Goal: Task Accomplishment & Management: Use online tool/utility

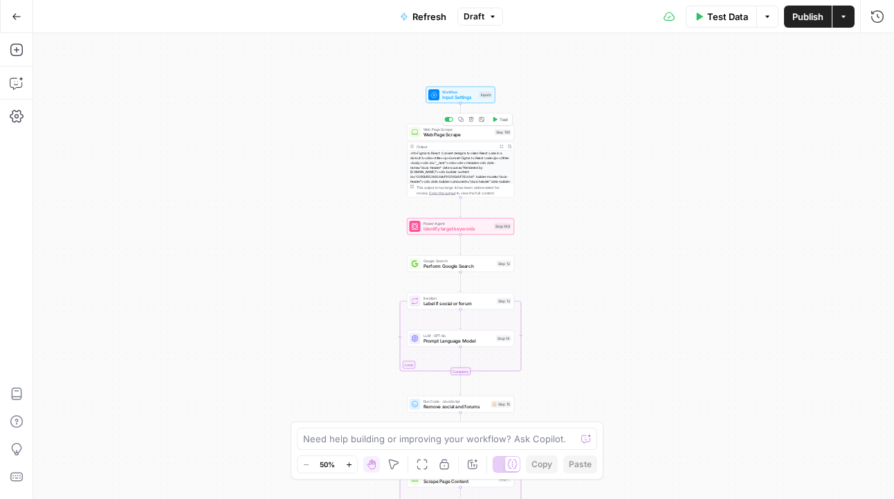
click at [445, 137] on span "Web Page Scrape" at bounding box center [457, 134] width 69 height 7
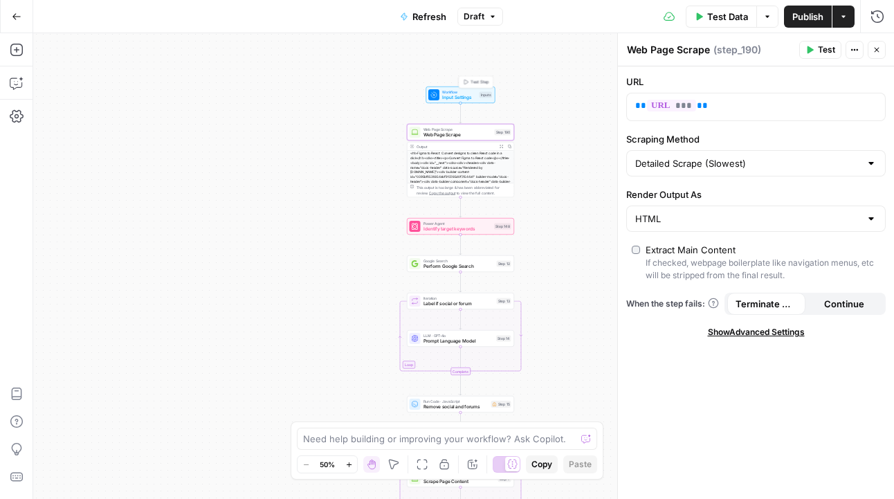
click at [474, 98] on span "Input Settings" at bounding box center [459, 97] width 35 height 7
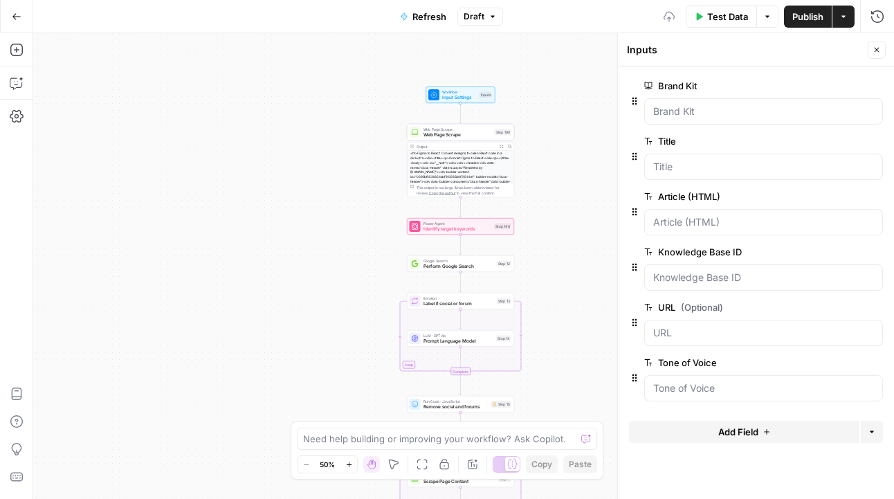
click at [834, 89] on span "edit field" at bounding box center [831, 85] width 30 height 11
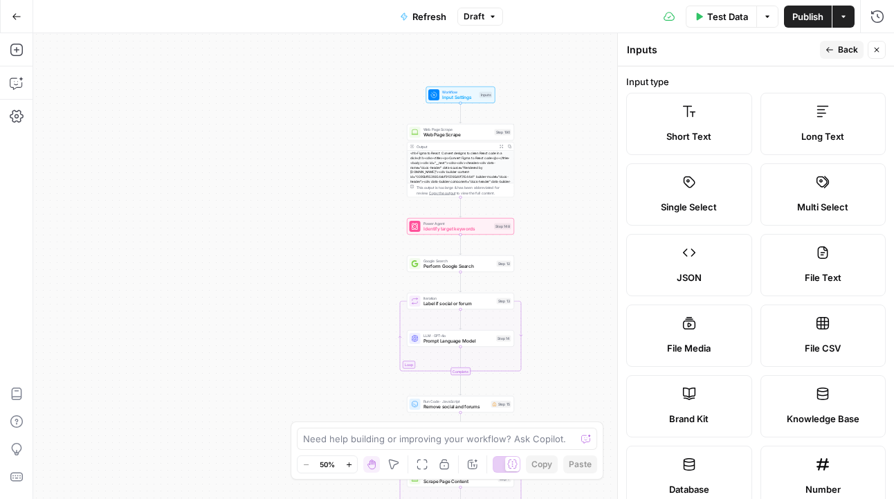
click at [846, 49] on span "Back" at bounding box center [848, 50] width 20 height 12
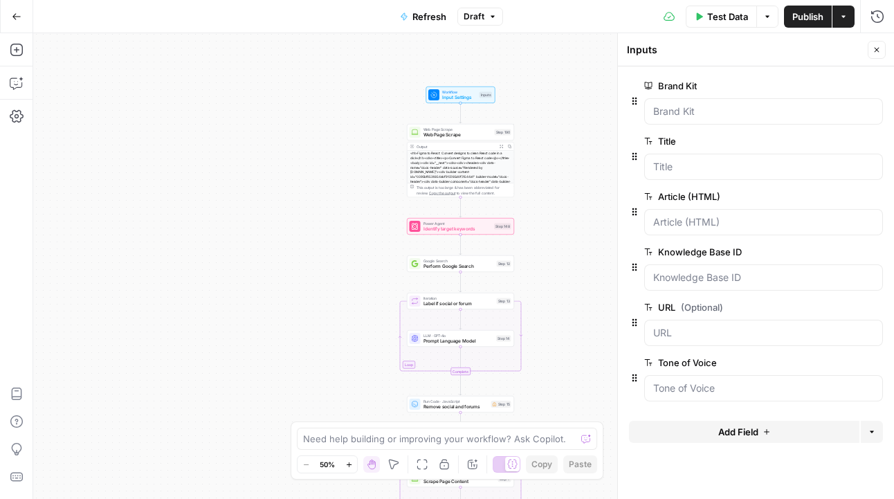
click at [852, 203] on button "edit field" at bounding box center [836, 196] width 53 height 17
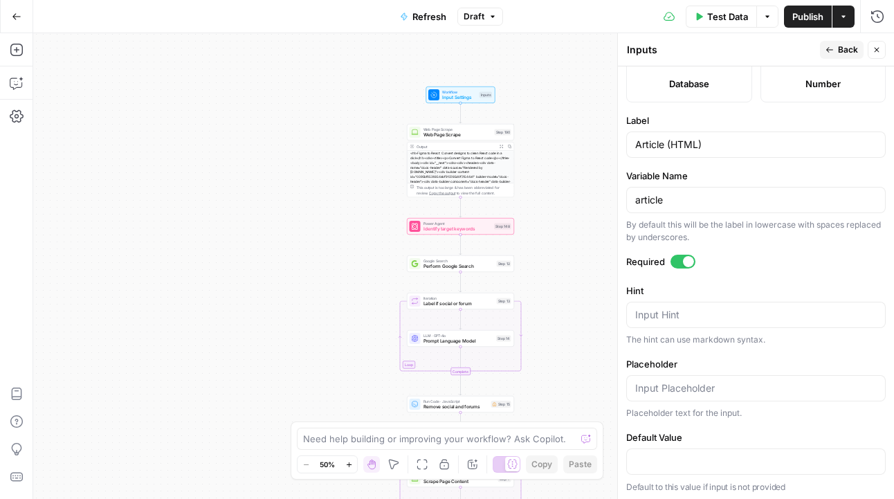
scroll to position [408, 0]
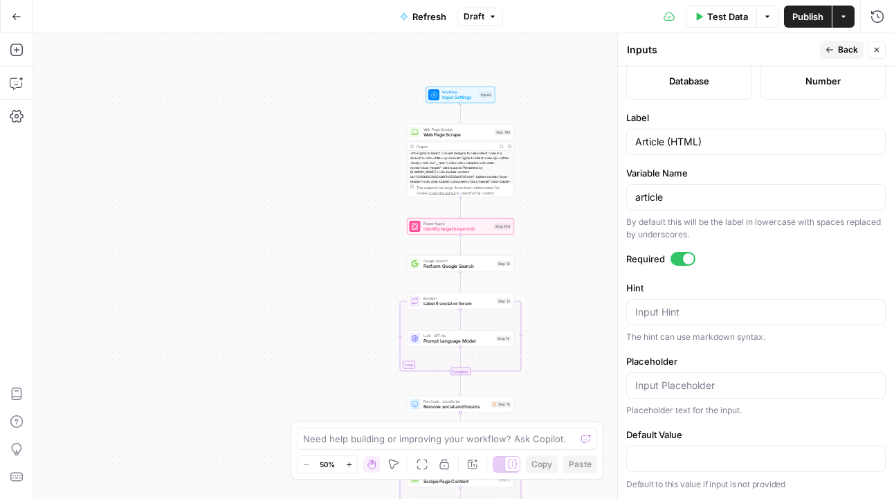
click at [846, 55] on span "Back" at bounding box center [848, 50] width 20 height 12
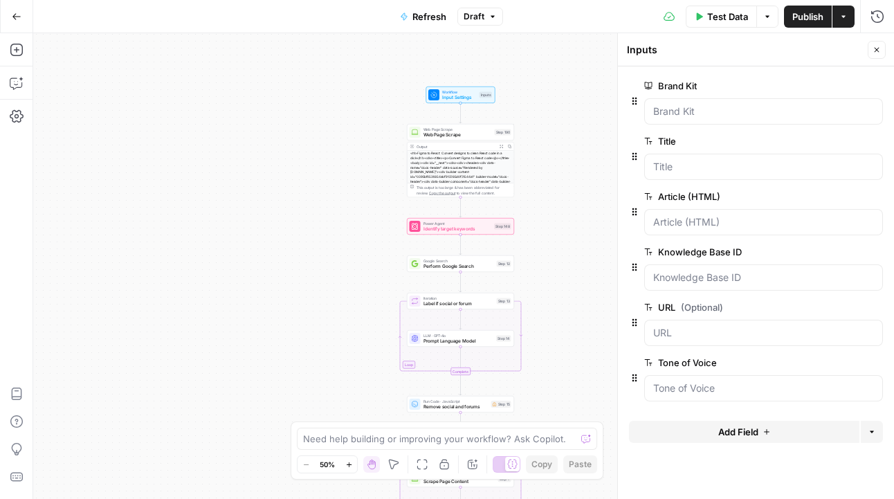
click at [884, 42] on button "Close" at bounding box center [877, 50] width 18 height 18
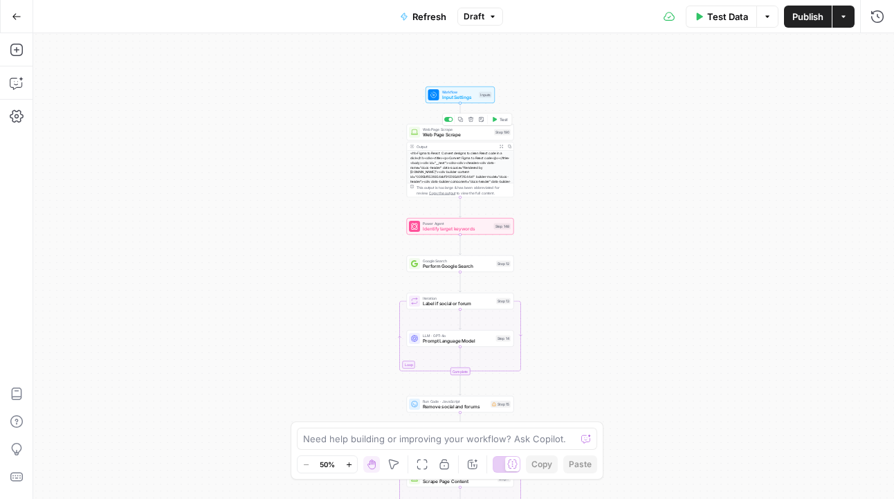
click at [450, 91] on span "Workflow" at bounding box center [459, 92] width 35 height 6
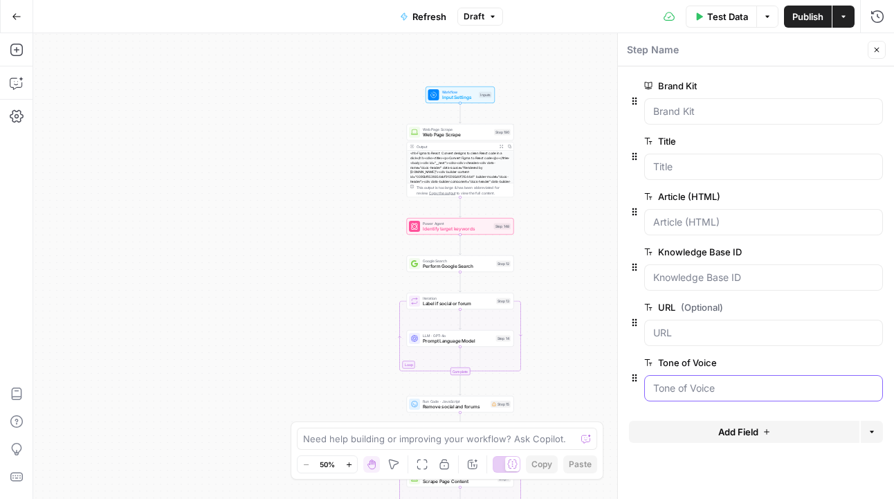
click at [717, 382] on Voice "Tone of Voice" at bounding box center [763, 388] width 221 height 14
click at [707, 343] on div at bounding box center [763, 333] width 239 height 26
click at [764, 19] on icon "button" at bounding box center [767, 16] width 8 height 8
click at [809, 54] on div "Step Name" at bounding box center [744, 49] width 237 height 15
click at [457, 155] on div "<h1>Figma to React: Convert designs to clean React code in a click</h1><div><ti…" at bounding box center [460, 195] width 107 height 89
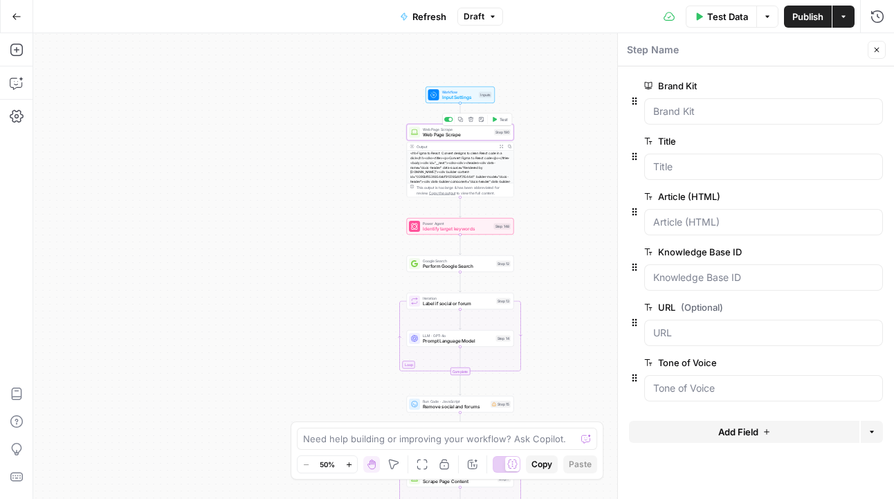
click at [457, 134] on span "Web Page Scrape" at bounding box center [457, 134] width 69 height 7
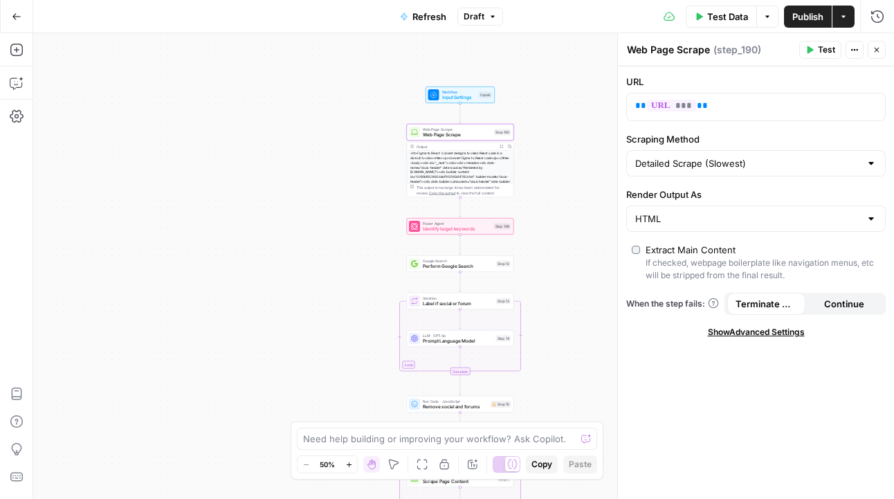
click at [874, 163] on div at bounding box center [871, 163] width 11 height 14
type input "Detailed Scrape (Slowest)"
click at [860, 50] on button "Actions" at bounding box center [855, 50] width 18 height 18
click at [814, 51] on button "Test" at bounding box center [820, 50] width 42 height 18
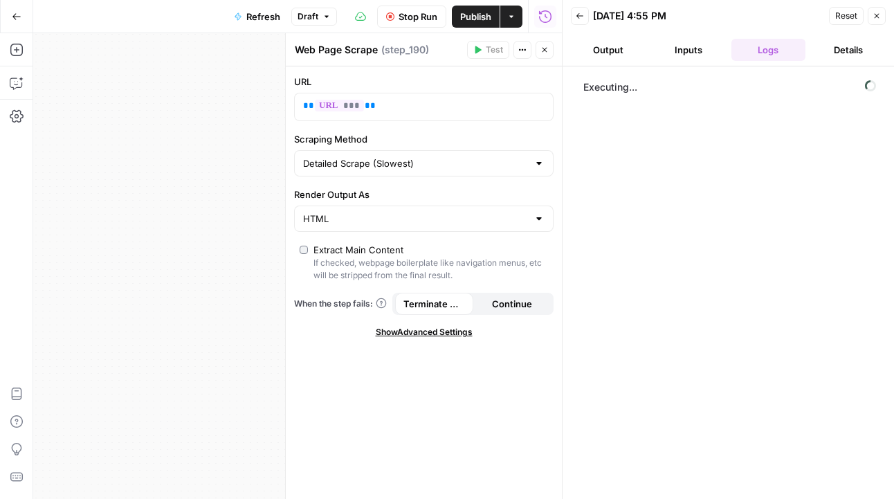
click at [706, 46] on button "Inputs" at bounding box center [688, 50] width 75 height 22
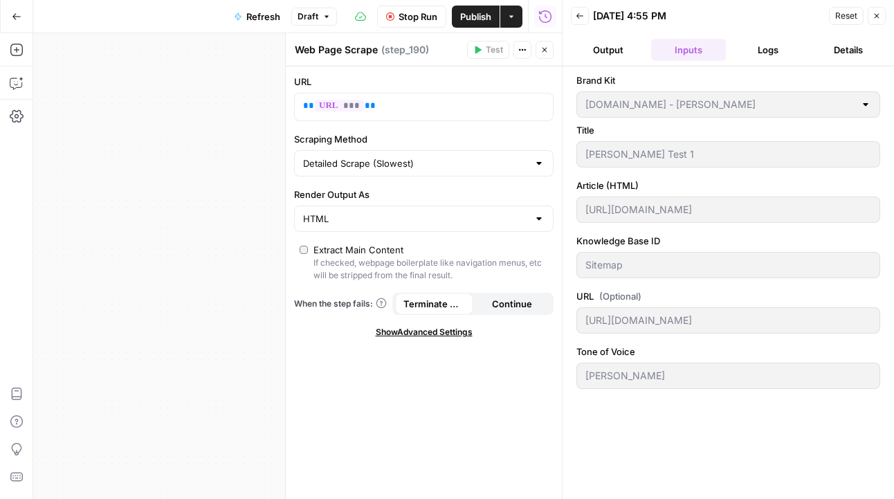
click at [408, 19] on span "Stop Run" at bounding box center [418, 17] width 39 height 14
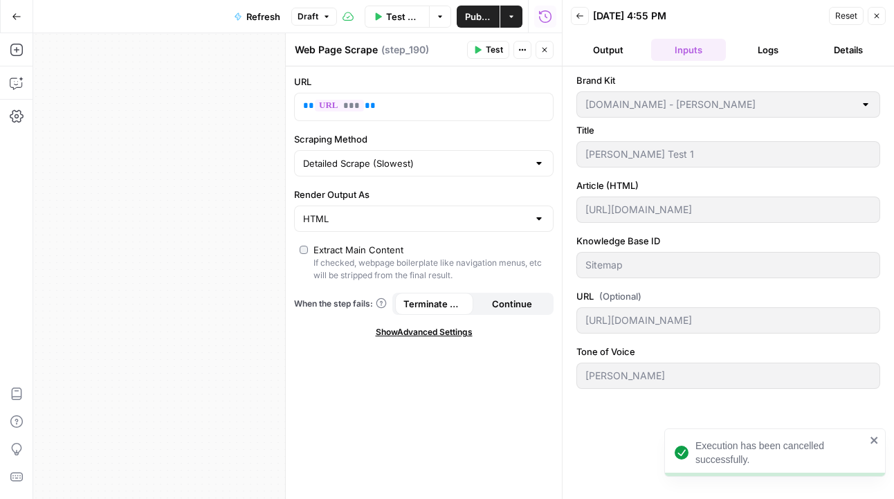
click at [540, 48] on icon "button" at bounding box center [544, 50] width 8 height 8
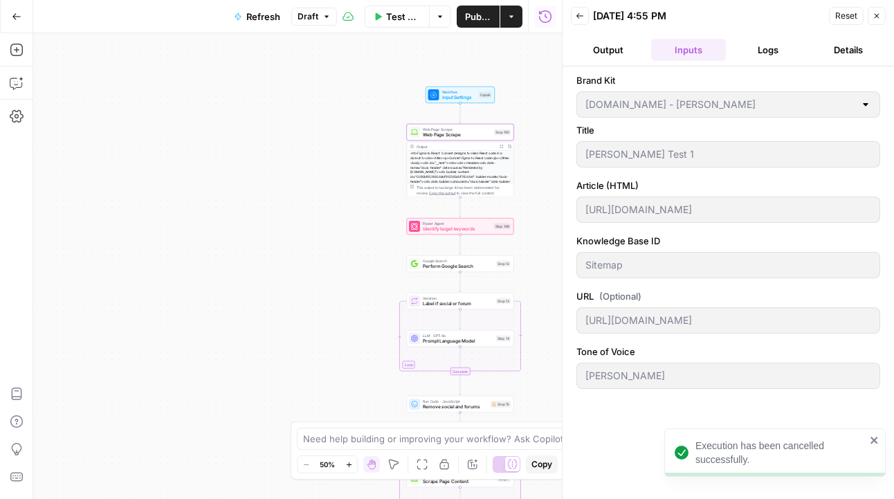
click at [463, 99] on span "Input Settings" at bounding box center [459, 97] width 35 height 7
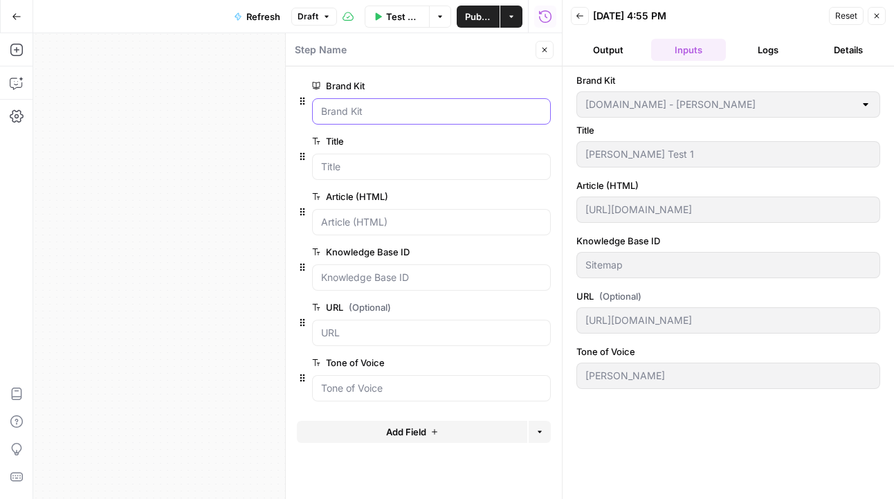
click at [387, 113] on Kit "Brand Kit" at bounding box center [431, 111] width 221 height 14
click at [548, 51] on button "Close" at bounding box center [545, 50] width 18 height 18
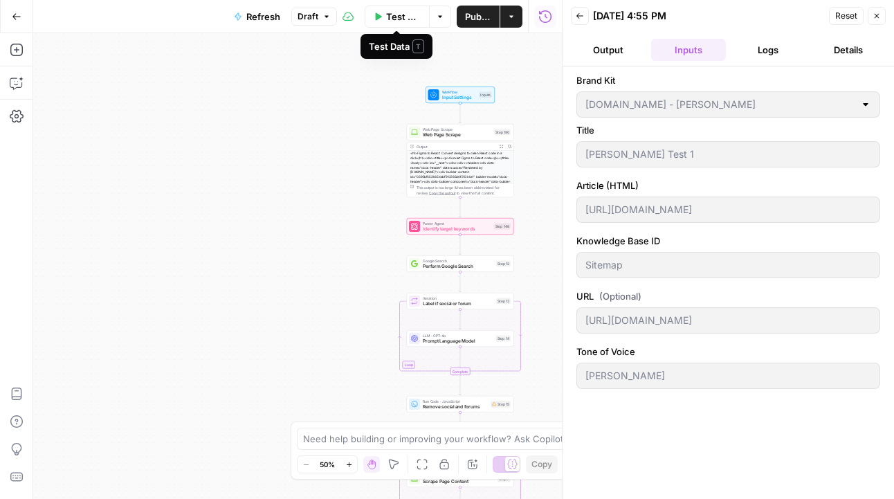
click at [403, 15] on span "Test Data" at bounding box center [403, 17] width 35 height 14
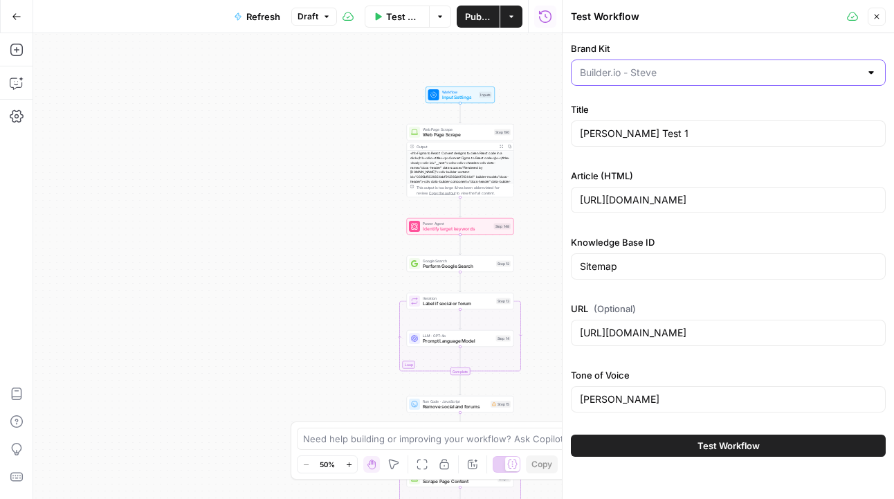
click at [842, 75] on input "Brand Kit" at bounding box center [720, 73] width 280 height 14
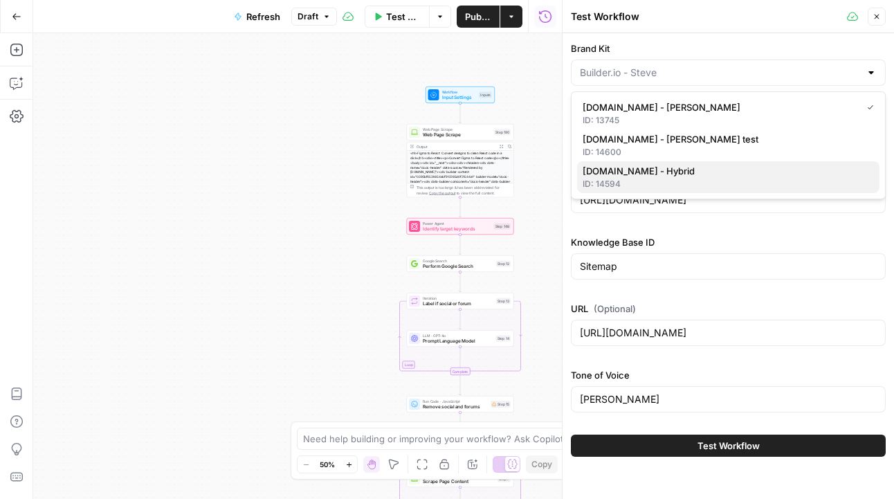
click at [666, 167] on span "Builder.io - Hybrid" at bounding box center [726, 171] width 286 height 14
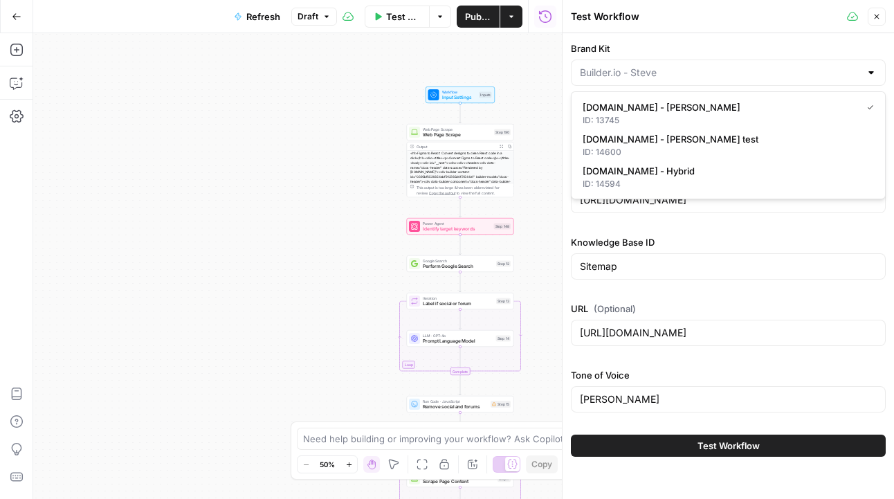
type input "Builder.io - Hybrid"
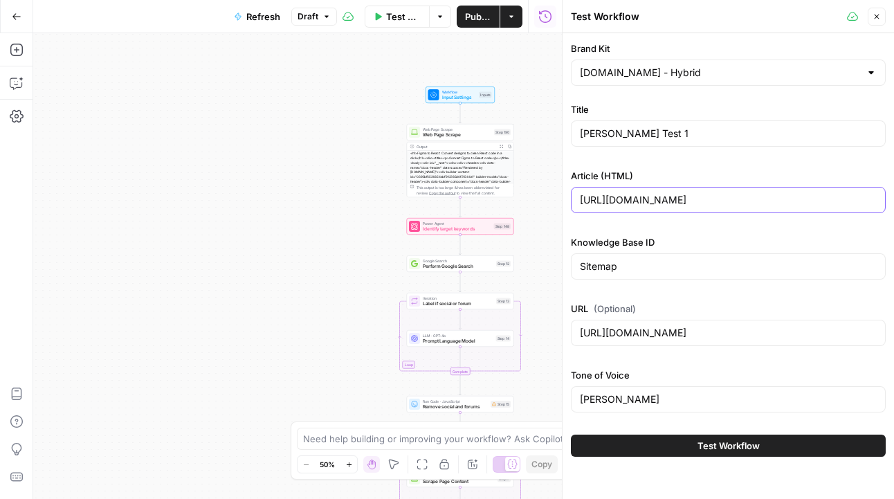
click at [673, 198] on input "https://www.builder.io/blog/convert-figma-to-react-code" at bounding box center [728, 200] width 297 height 14
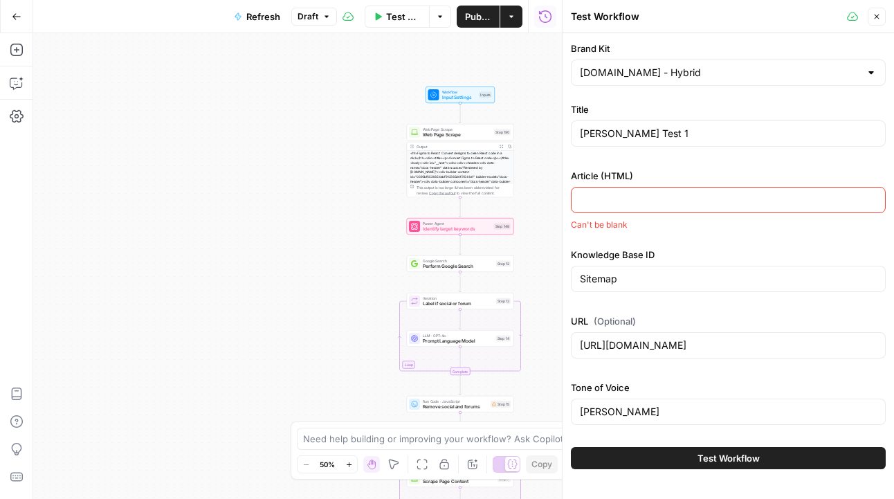
type input "https://www.builder.io/blog/convert-figma-to-react-code"
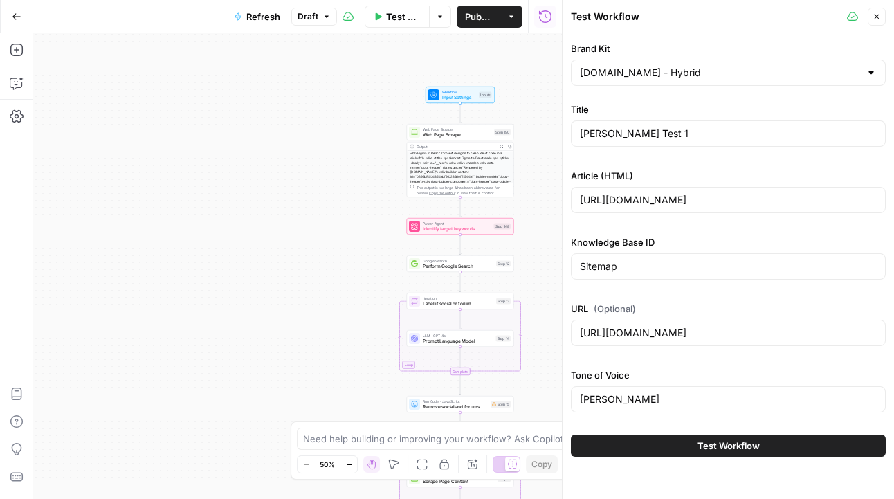
click at [650, 410] on div "Steve" at bounding box center [728, 399] width 315 height 26
click at [639, 403] on input "Steve" at bounding box center [728, 399] width 297 height 14
type input "Hybrid"
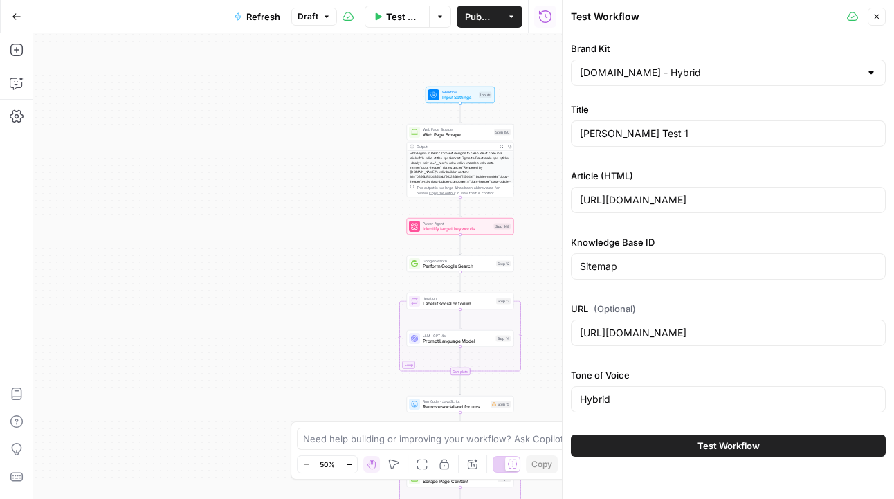
click at [768, 453] on button "Test Workflow" at bounding box center [728, 446] width 315 height 22
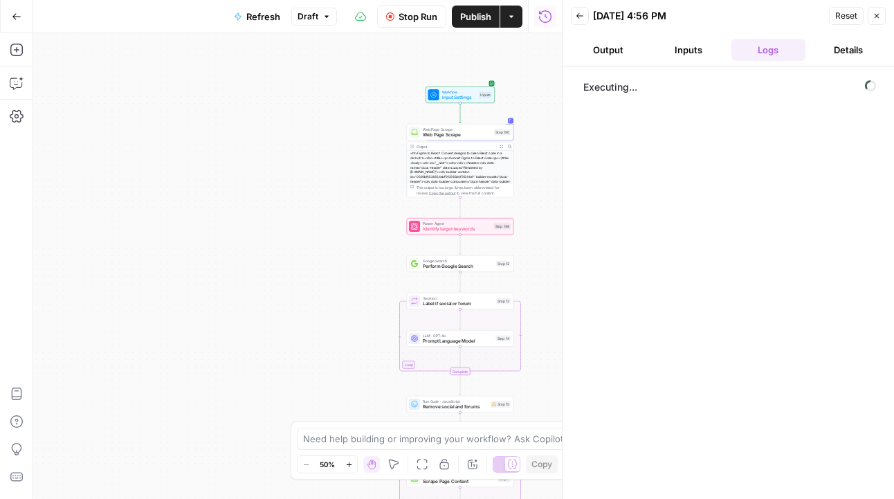
click at [407, 15] on span "Stop Run" at bounding box center [418, 17] width 39 height 14
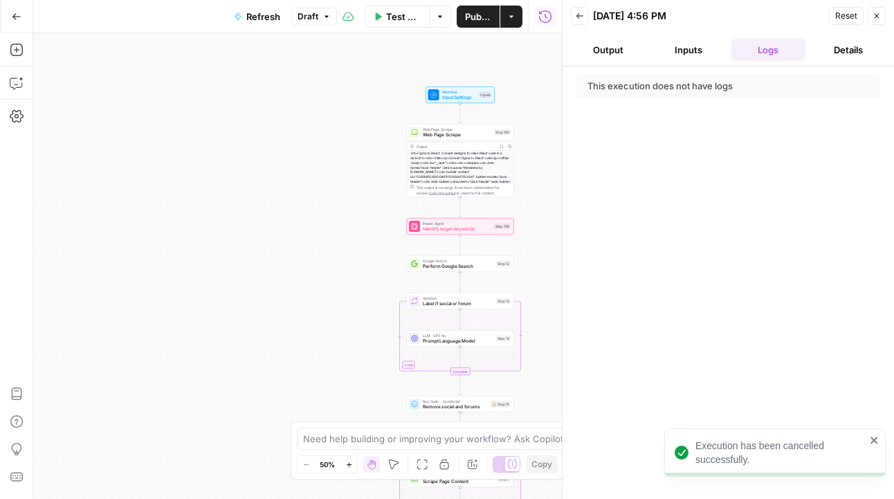
click at [458, 136] on span "Web Page Scrape" at bounding box center [457, 134] width 69 height 7
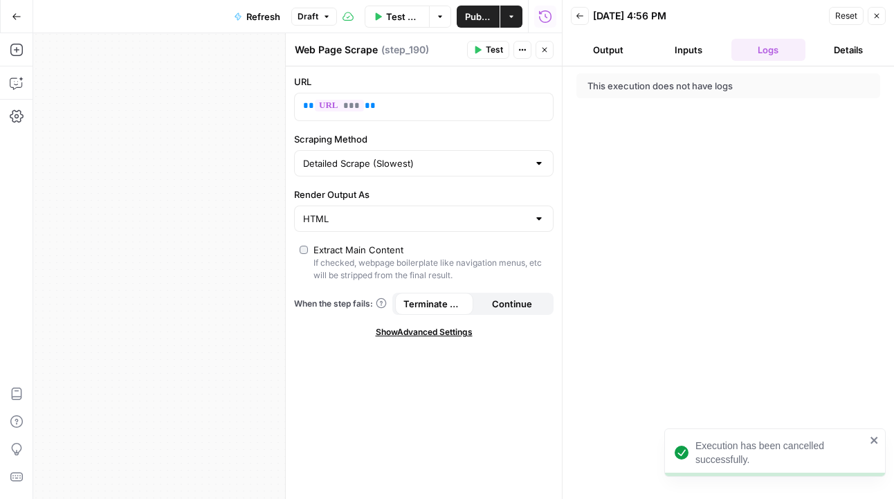
click at [472, 47] on div "Publish P" at bounding box center [477, 45] width 43 height 13
click at [502, 49] on span "Test" at bounding box center [494, 50] width 17 height 12
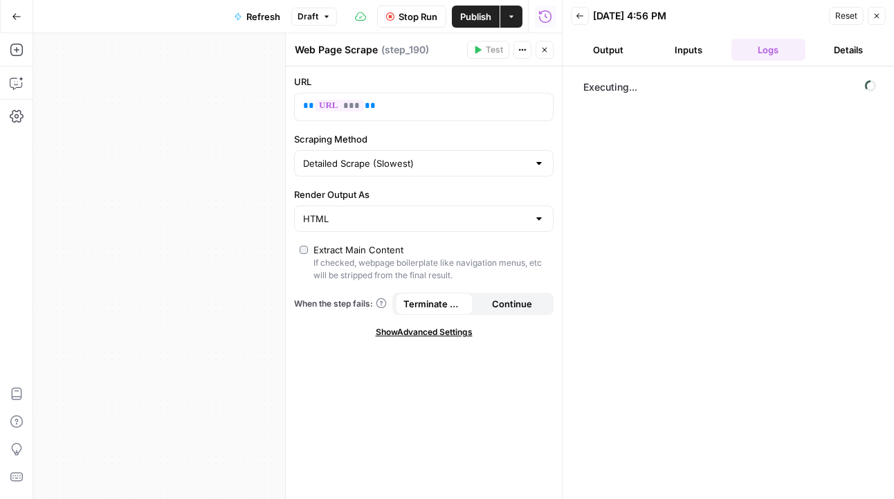
click at [703, 48] on button "Inputs" at bounding box center [688, 50] width 75 height 22
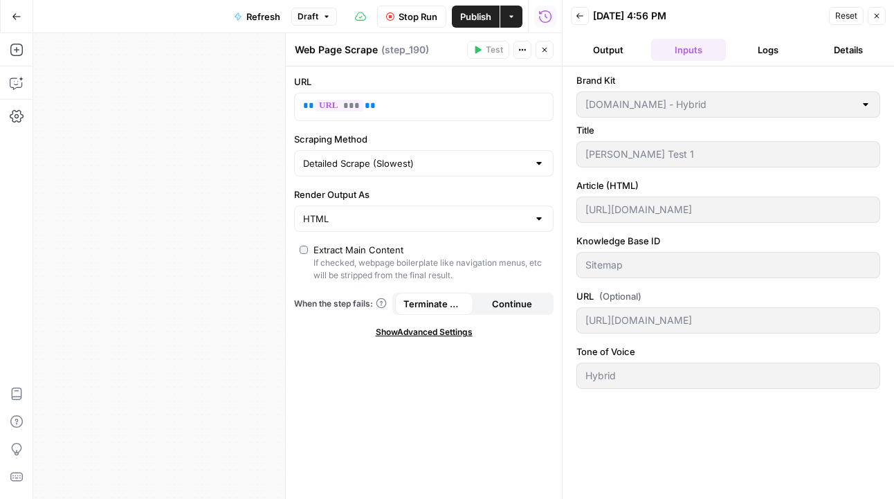
click at [627, 45] on button "Output" at bounding box center [608, 50] width 75 height 22
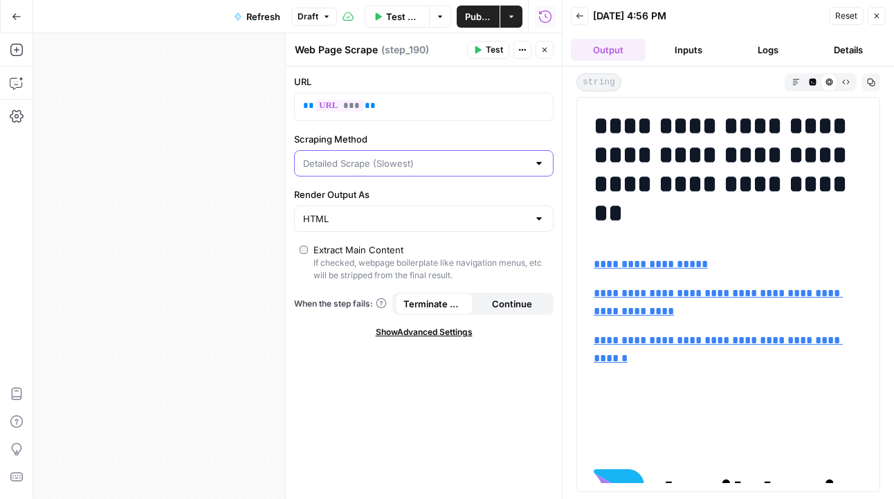
click at [500, 165] on input "Scraping Method" at bounding box center [415, 163] width 225 height 14
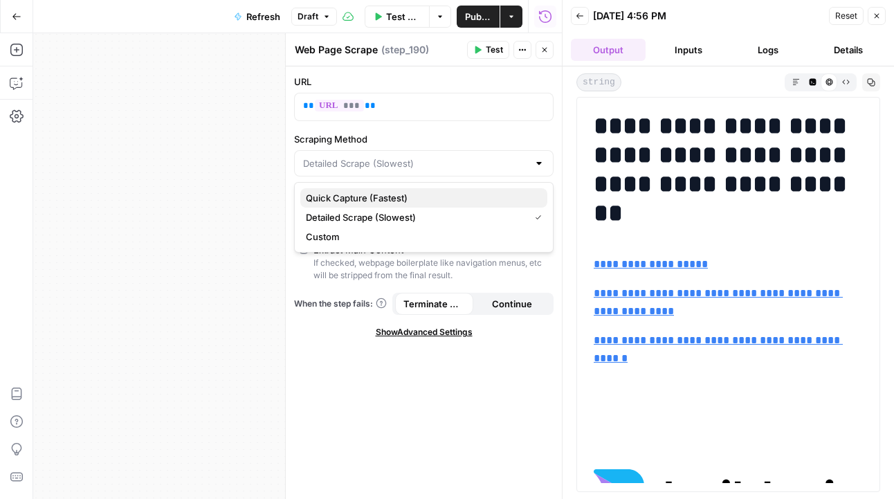
click at [365, 197] on span "Quick Capture (Fastest)" at bounding box center [421, 198] width 230 height 14
type input "Quick Capture (Fastest)"
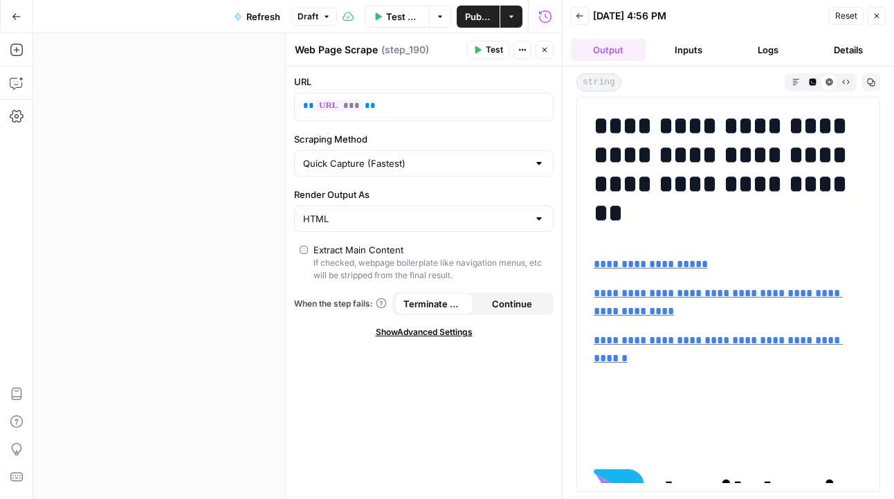
click at [494, 45] on span "Test" at bounding box center [494, 50] width 17 height 12
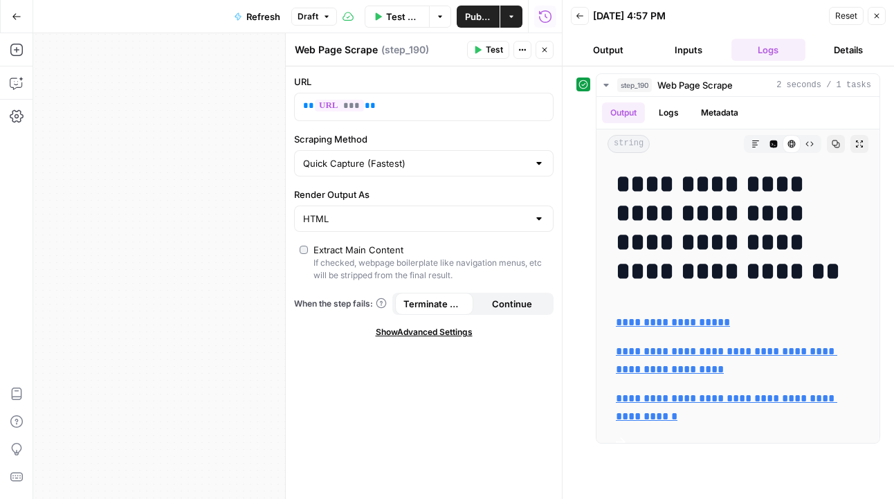
click at [868, 17] on button "Close" at bounding box center [877, 16] width 18 height 18
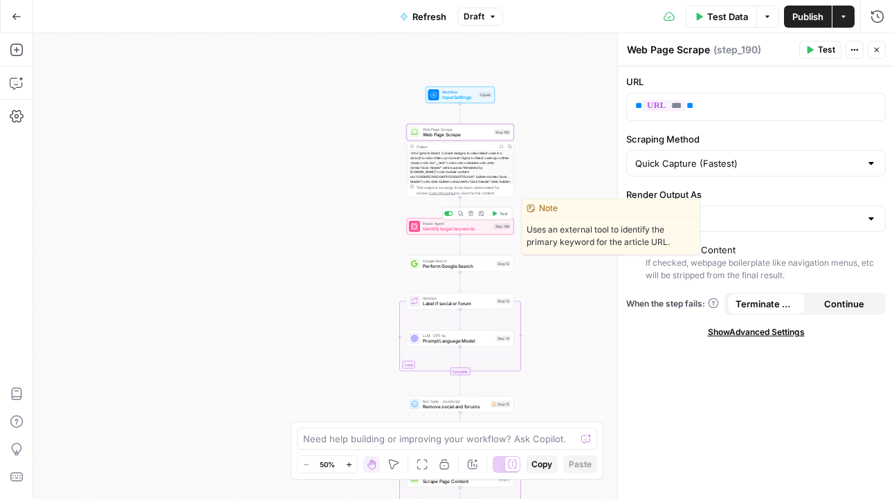
click at [489, 232] on div "Power Agent Identify target keywords Step 148 Copy step Delete step Edit Note T…" at bounding box center [460, 226] width 107 height 17
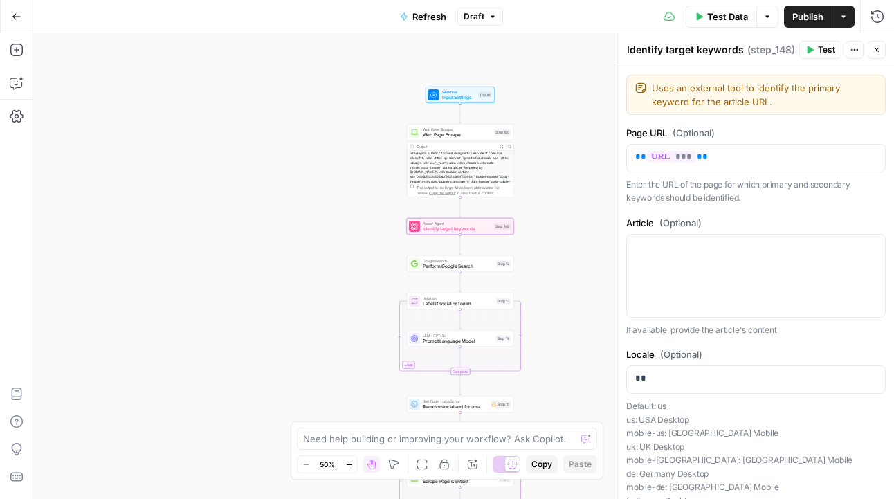
click at [469, 131] on span "Web Page Scrape" at bounding box center [457, 134] width 69 height 7
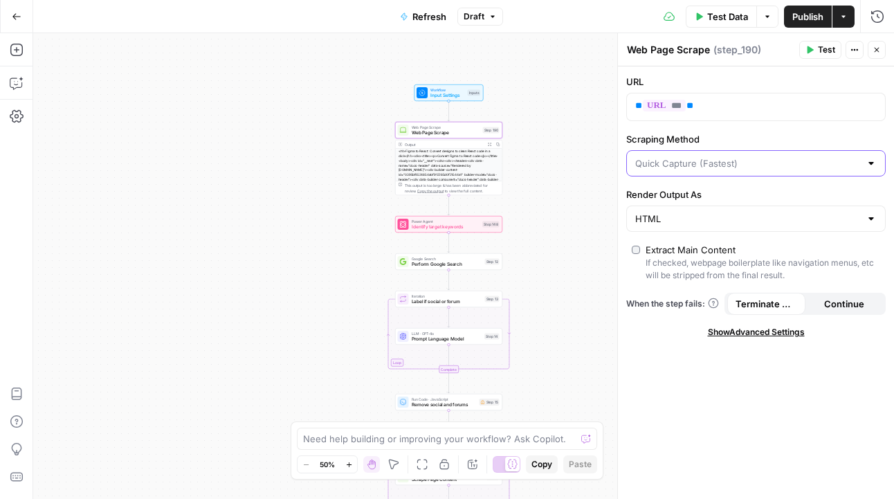
click at [713, 167] on input "Scraping Method" at bounding box center [747, 163] width 225 height 14
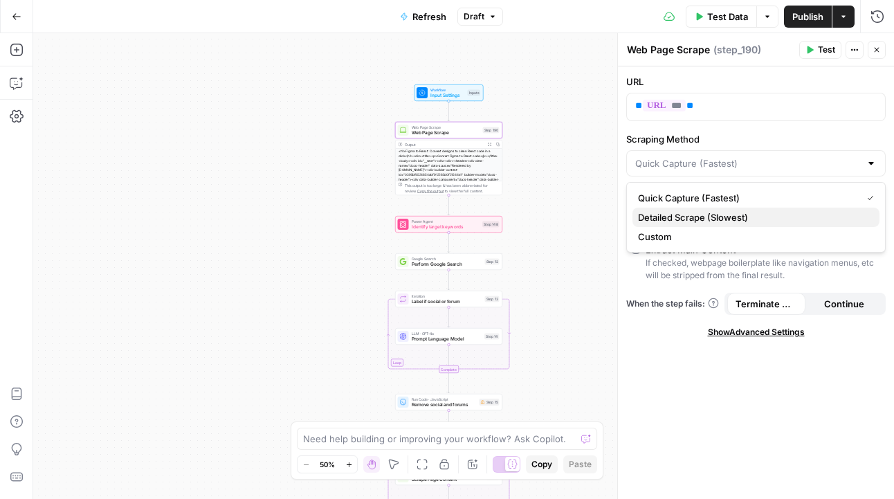
click at [675, 219] on span "Detailed Scrape (Slowest)" at bounding box center [753, 217] width 230 height 14
type input "Detailed Scrape (Slowest)"
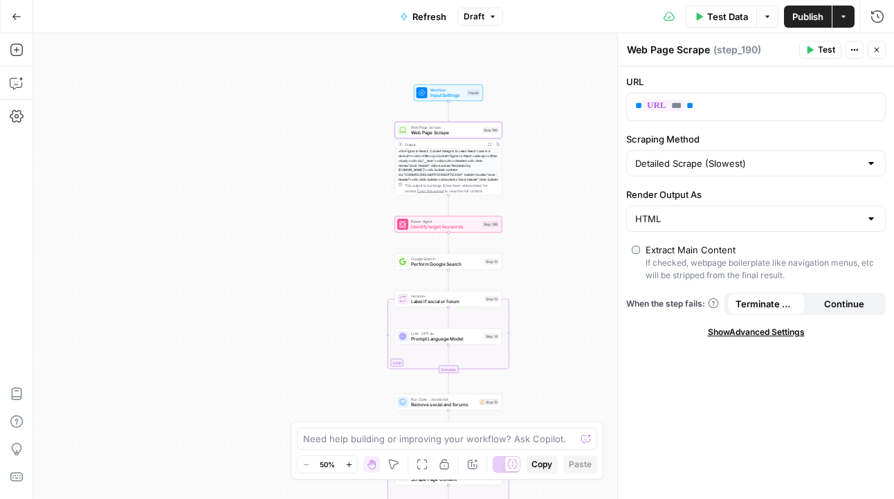
click at [446, 159] on div "<h1>Figma to React: Convert designs to clean React code in a click</h1><div><ti…" at bounding box center [448, 193] width 107 height 89
click at [453, 132] on span "Web Page Scrape" at bounding box center [445, 132] width 69 height 7
click at [454, 154] on div "<h1>Figma to React: Convert designs to clean React code in a click</h1><div><ti…" at bounding box center [448, 193] width 107 height 89
click at [432, 165] on div "<h1>Figma to React: Convert designs to clean React code in a click</h1><div><ti…" at bounding box center [448, 193] width 107 height 89
click at [454, 166] on div "<h1>Figma to React: Convert designs to clean React code in a click</h1><div><ti…" at bounding box center [448, 193] width 107 height 89
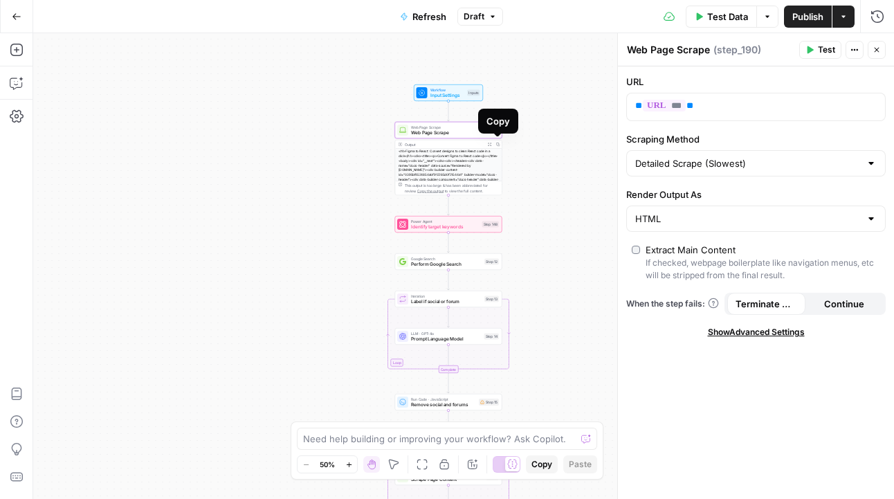
click at [490, 144] on icon "button" at bounding box center [489, 145] width 4 height 4
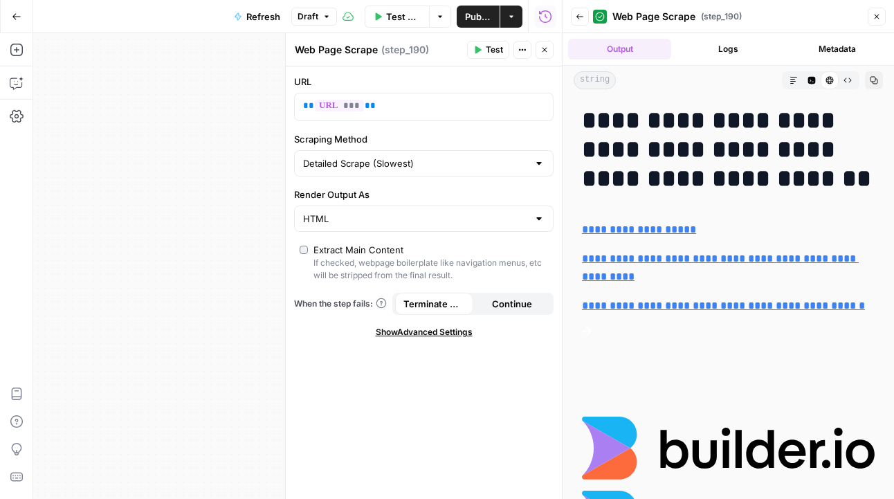
click at [729, 47] on button "Logs" at bounding box center [728, 49] width 103 height 21
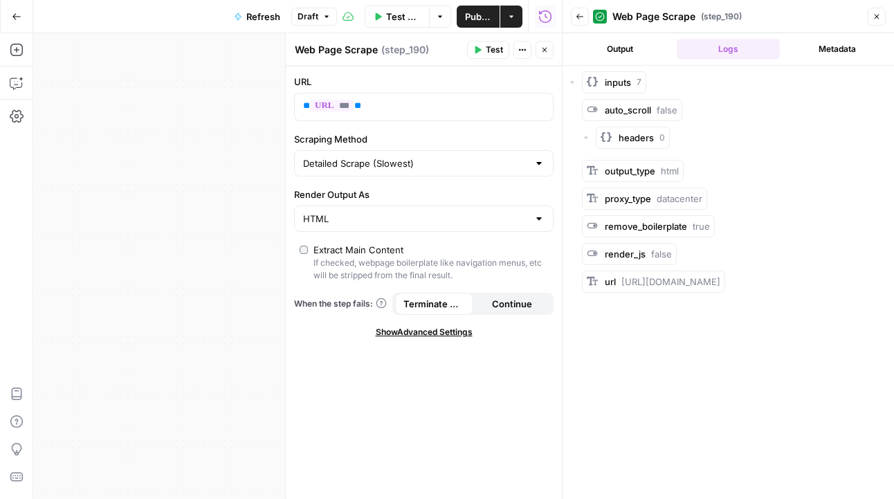
click at [642, 36] on div "Output Logs Metadata" at bounding box center [728, 49] width 331 height 32
click at [628, 47] on button "Output" at bounding box center [619, 49] width 103 height 21
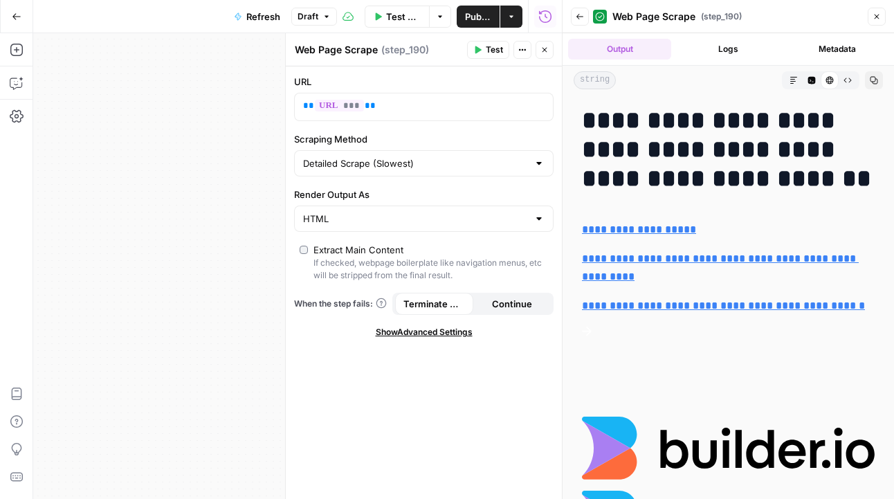
click at [873, 13] on icon "button" at bounding box center [877, 16] width 8 height 8
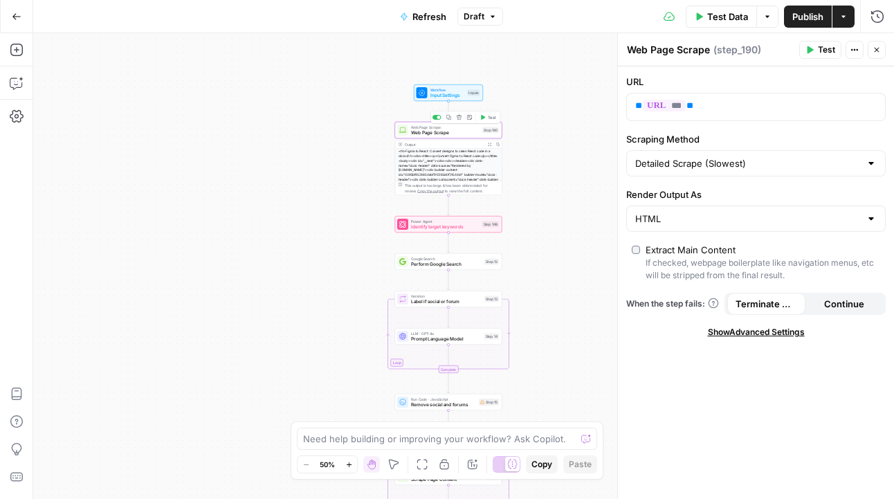
click at [489, 121] on button "Test" at bounding box center [487, 117] width 21 height 9
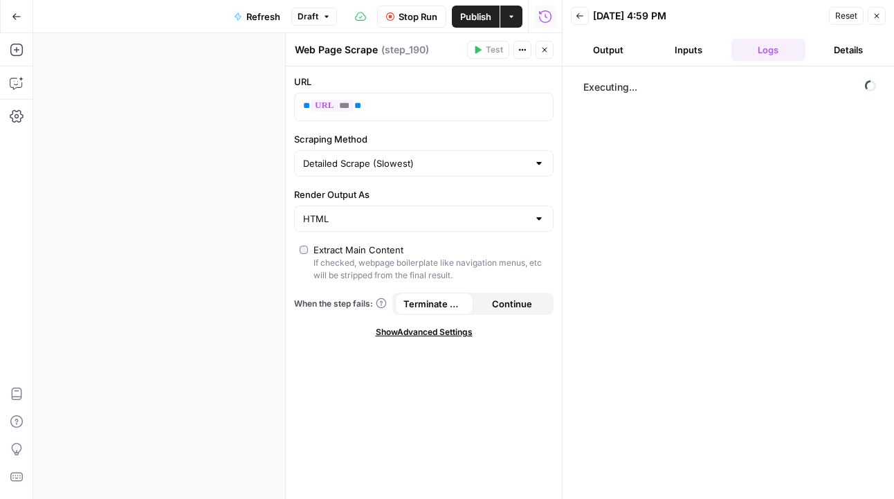
click at [686, 56] on button "Inputs" at bounding box center [688, 50] width 75 height 22
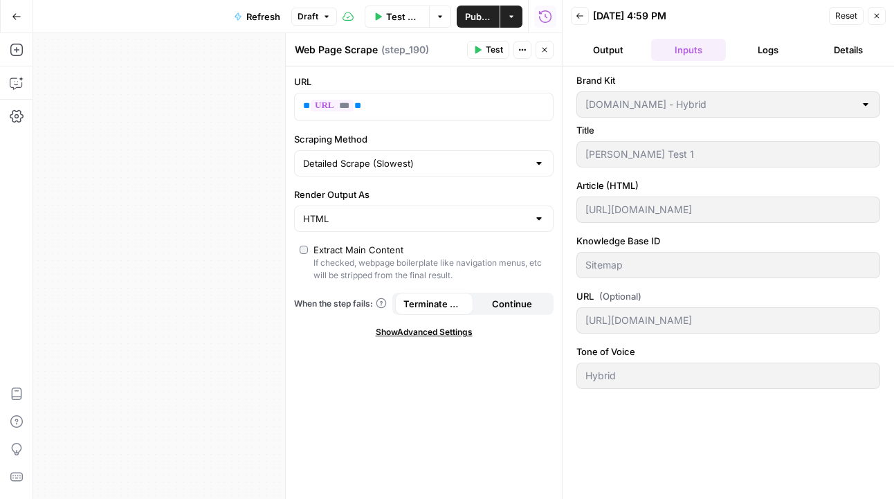
click at [619, 55] on button "Output" at bounding box center [608, 50] width 75 height 22
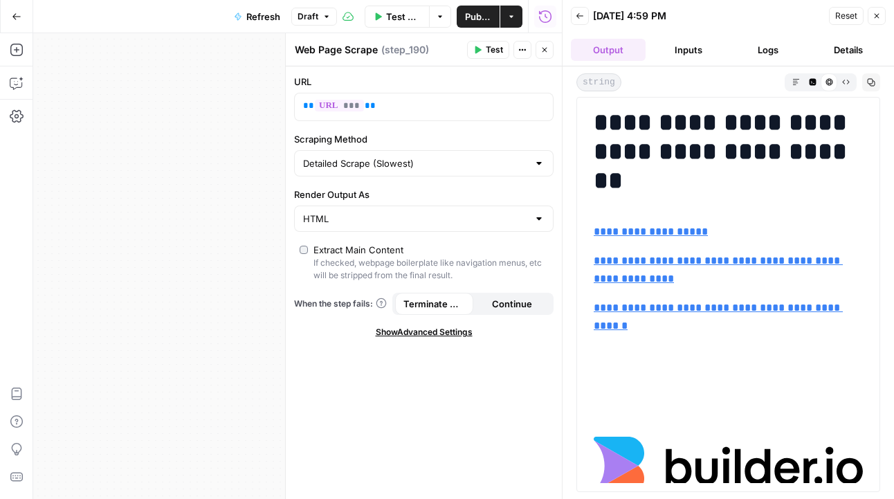
scroll to position [30, 0]
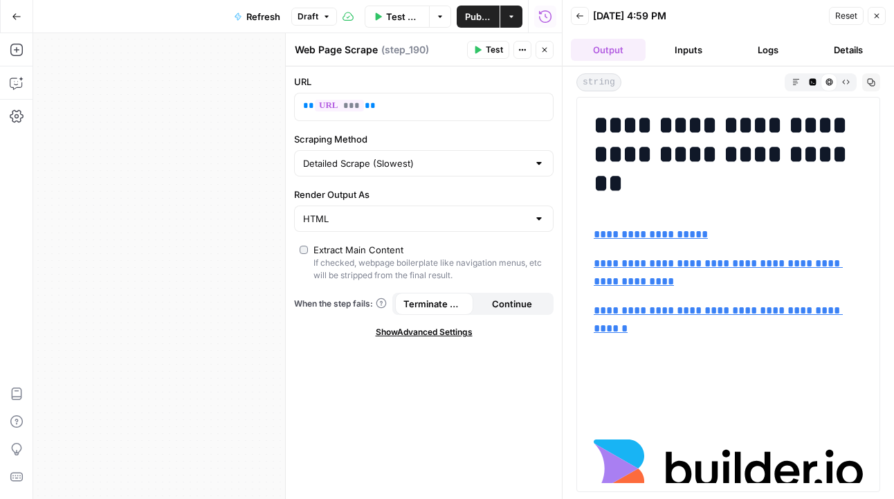
click at [551, 48] on button "Close" at bounding box center [545, 50] width 18 height 18
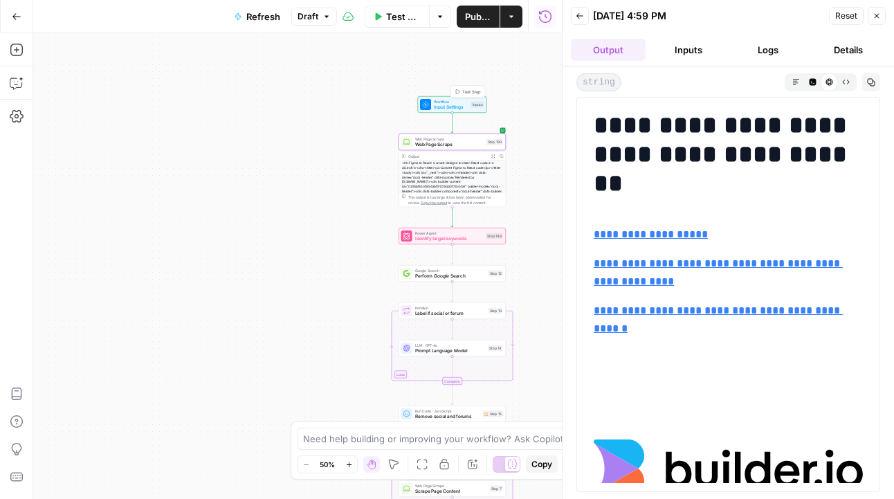
click at [455, 107] on span "Input Settings" at bounding box center [451, 107] width 35 height 7
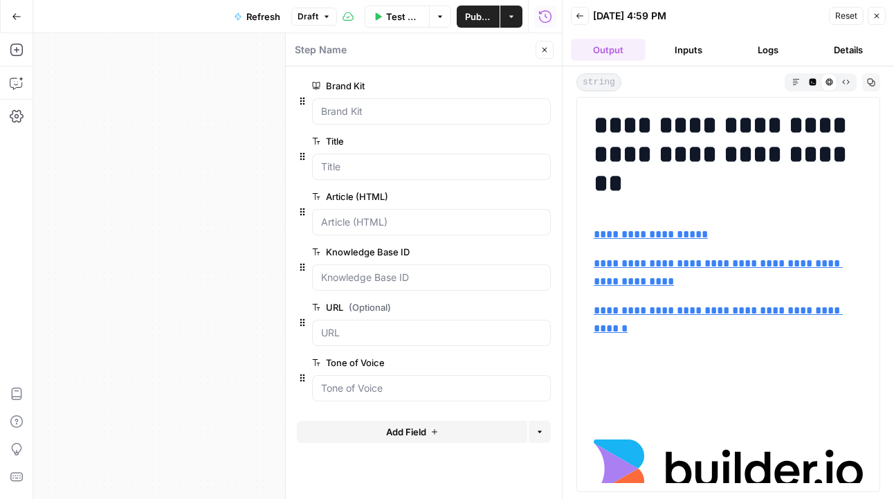
click at [544, 51] on icon "button" at bounding box center [544, 50] width 8 height 8
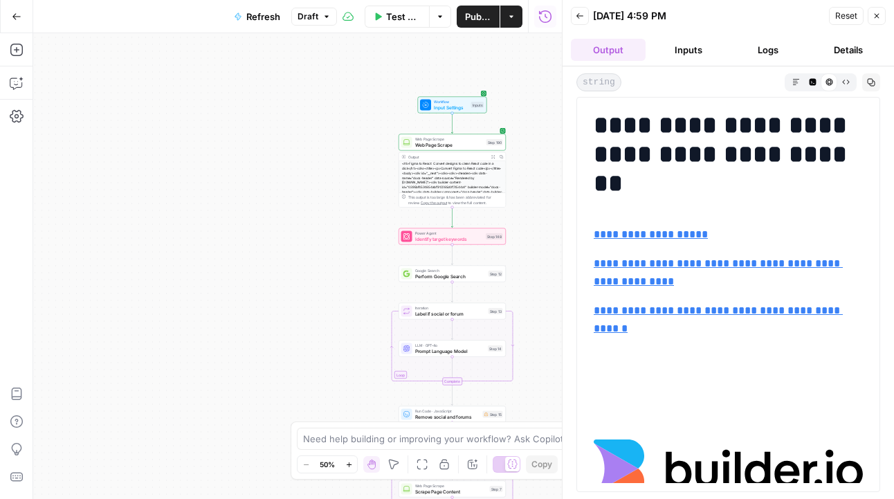
click at [881, 12] on button "Close" at bounding box center [877, 16] width 18 height 18
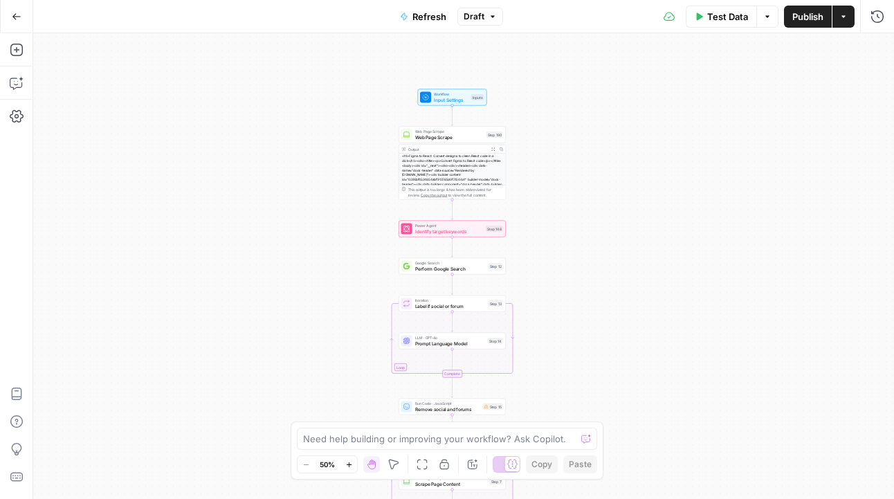
click at [358, 464] on div "Zoom Out 50% Zoom In" at bounding box center [327, 464] width 61 height 18
click at [350, 462] on icon "button" at bounding box center [349, 465] width 8 height 8
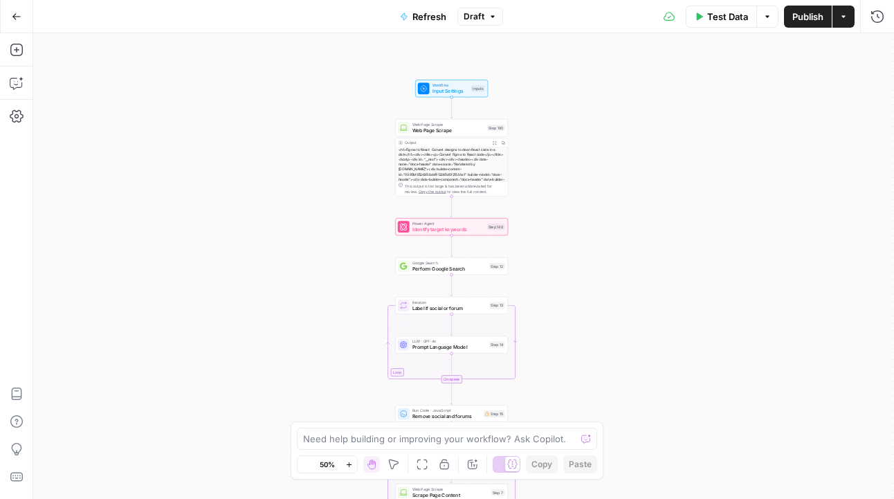
click at [350, 462] on icon "button" at bounding box center [349, 465] width 8 height 8
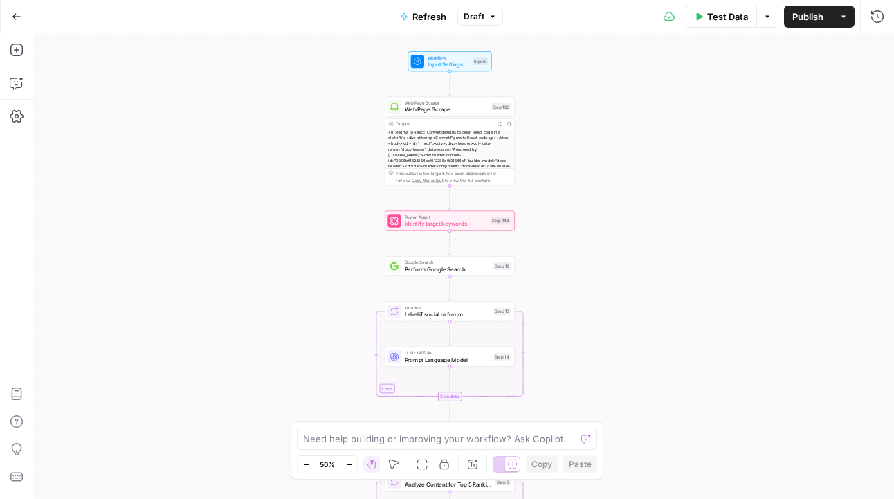
click at [350, 462] on icon "button" at bounding box center [349, 465] width 8 height 8
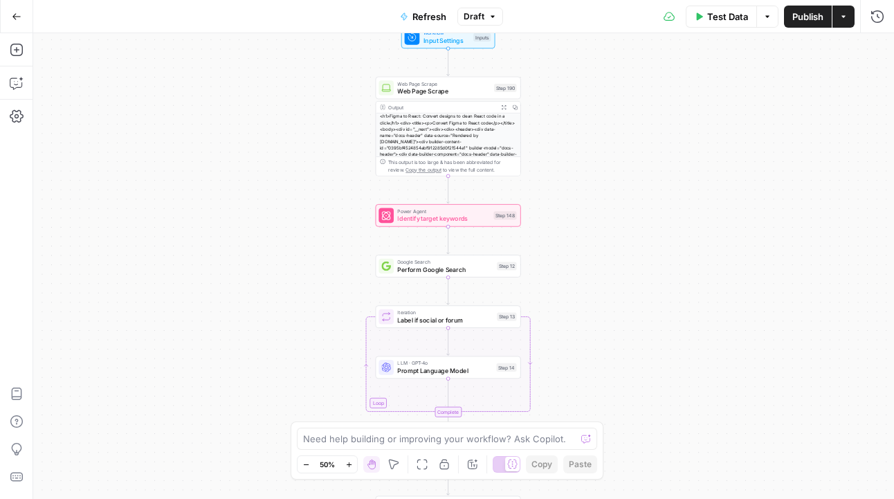
click at [350, 462] on icon "button" at bounding box center [349, 465] width 8 height 8
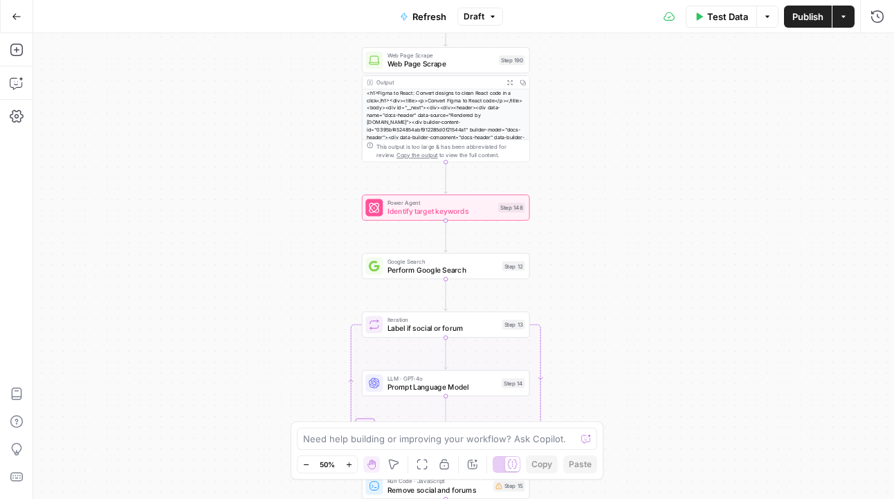
click at [350, 462] on icon "button" at bounding box center [349, 465] width 8 height 8
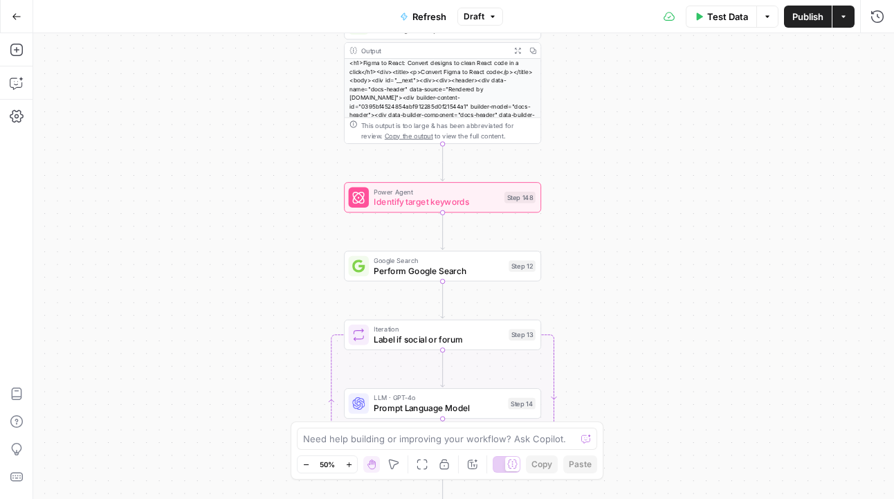
click at [350, 462] on icon "button" at bounding box center [349, 465] width 8 height 8
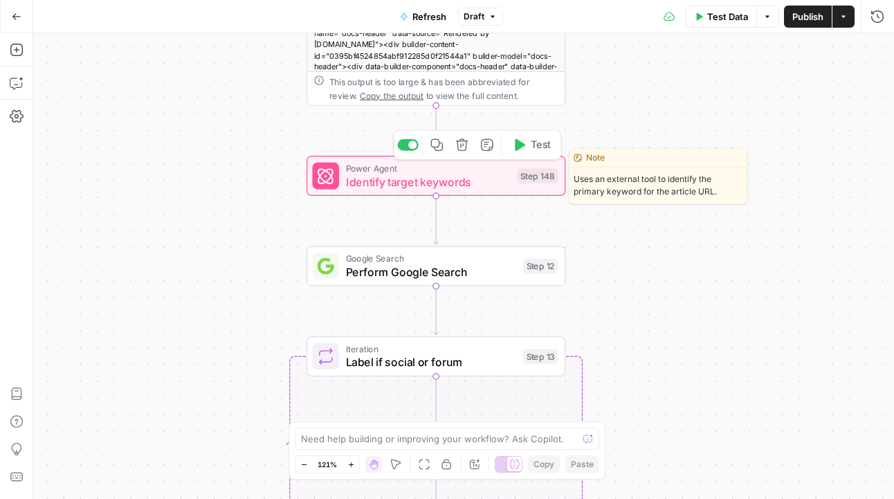
click at [459, 183] on span "Identify target keywords" at bounding box center [428, 181] width 165 height 17
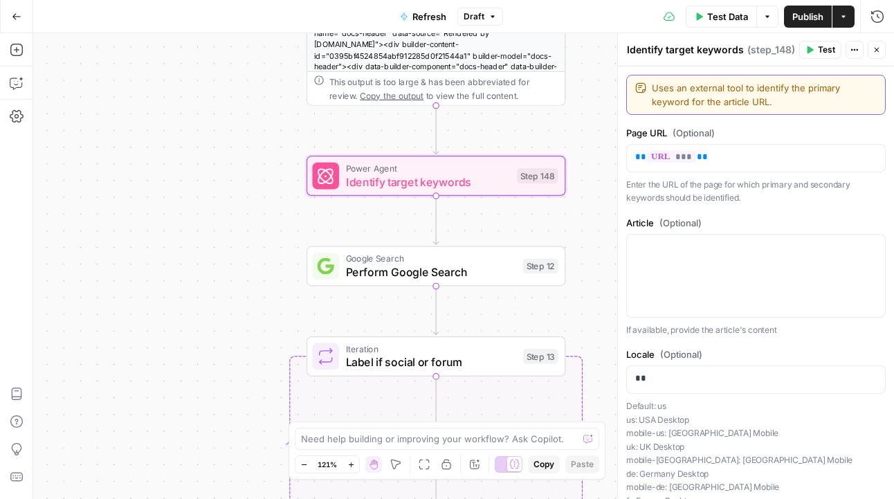
click at [744, 97] on textarea "Uses an external tool to identify the primary keyword for the article URL." at bounding box center [764, 95] width 225 height 28
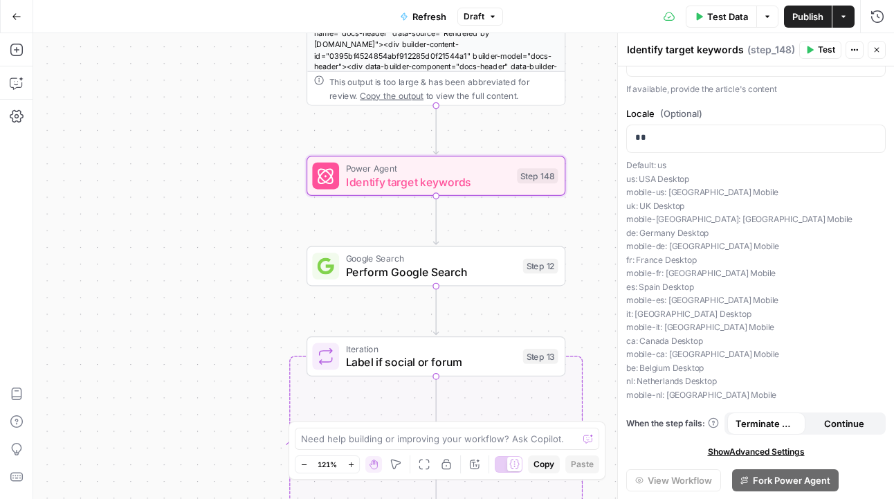
scroll to position [241, 0]
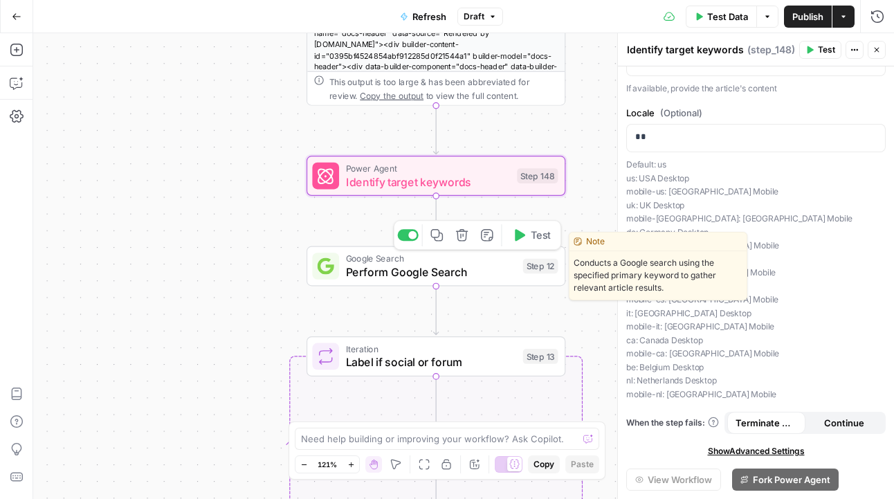
click at [481, 276] on span "Perform Google Search" at bounding box center [431, 272] width 170 height 17
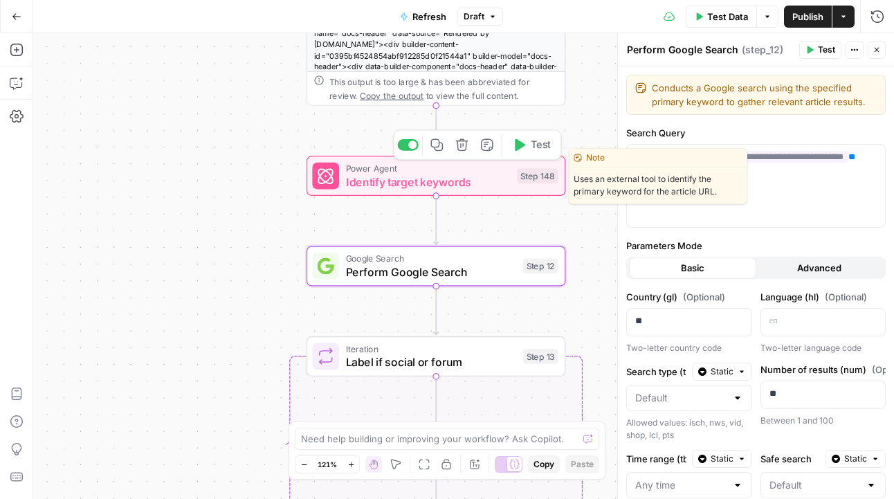
click at [489, 175] on span "Identify target keywords" at bounding box center [428, 181] width 165 height 17
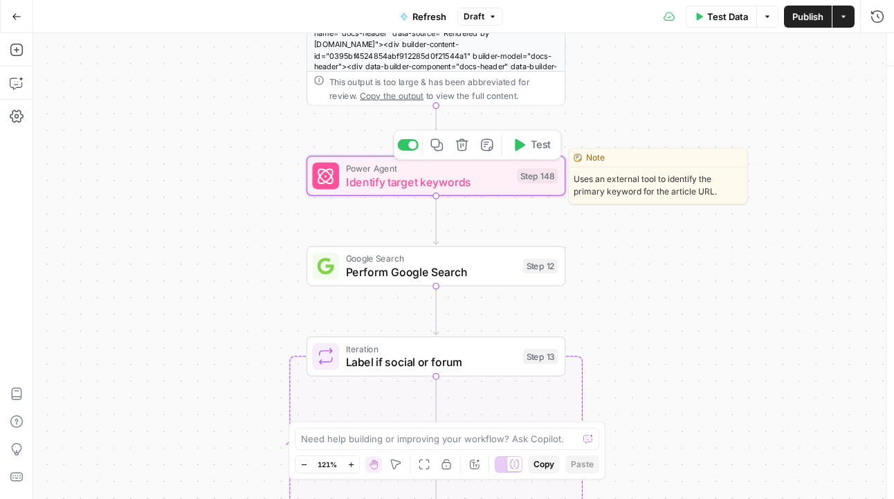
type textarea "Identify target keywords"
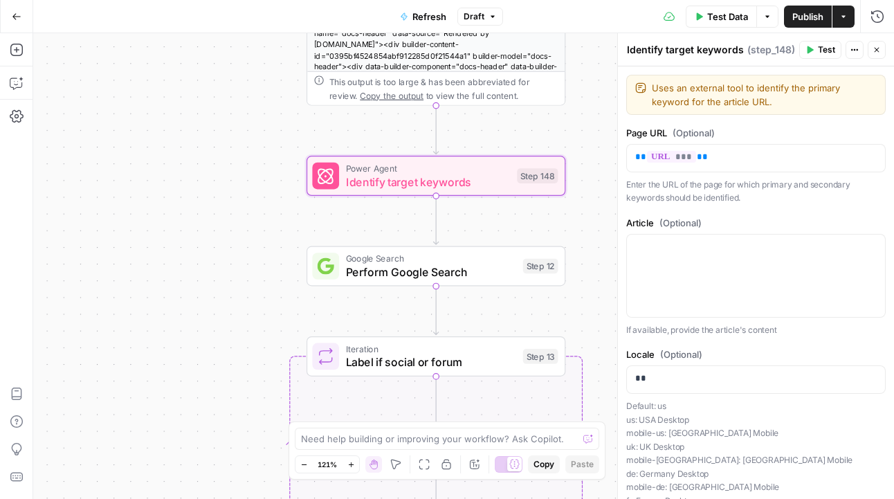
click at [826, 54] on span "Test" at bounding box center [826, 50] width 17 height 12
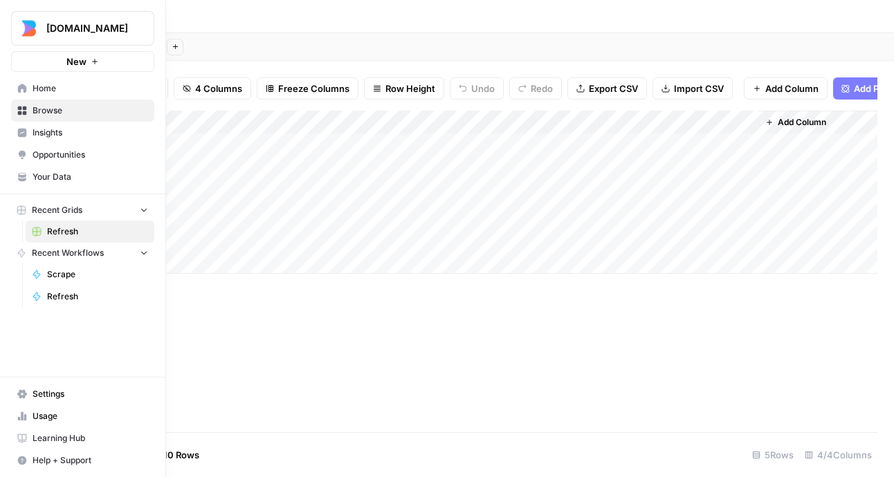
click at [58, 116] on span "Browse" at bounding box center [91, 110] width 116 height 12
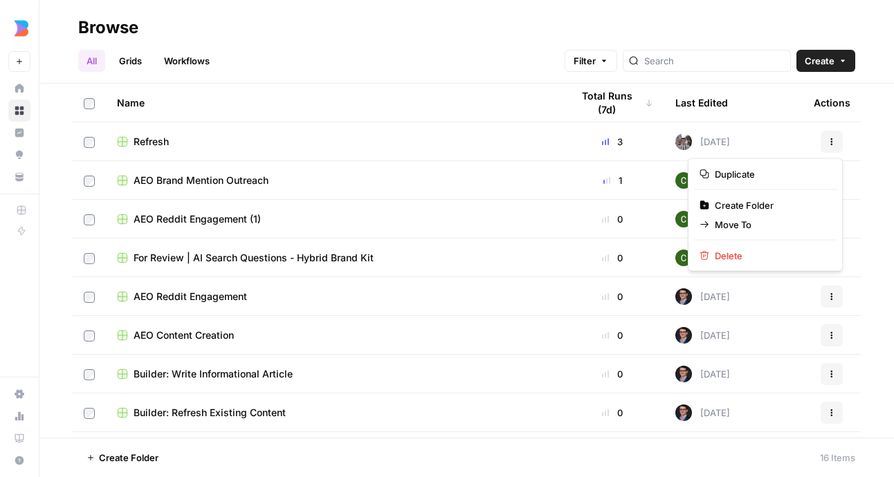
click at [835, 146] on button "Actions" at bounding box center [832, 142] width 22 height 22
click at [754, 172] on span "Duplicate" at bounding box center [770, 174] width 111 height 14
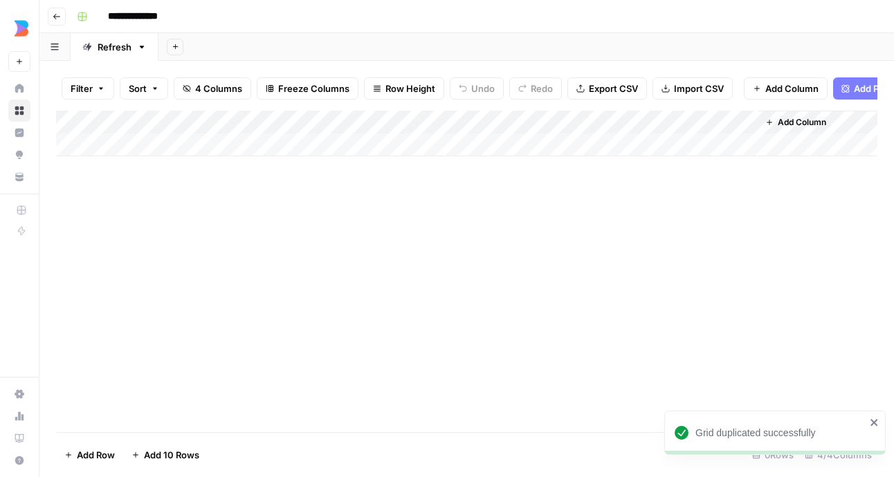
click at [170, 16] on input "**********" at bounding box center [143, 17] width 83 height 22
type input "**********"
click at [622, 118] on div "Add Column" at bounding box center [466, 134] width 821 height 46
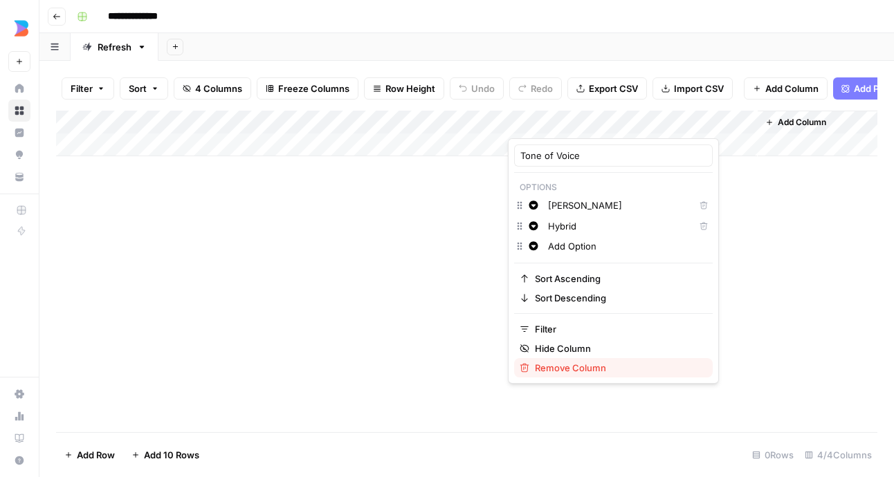
click at [573, 367] on span "Remove Column" at bounding box center [618, 368] width 167 height 14
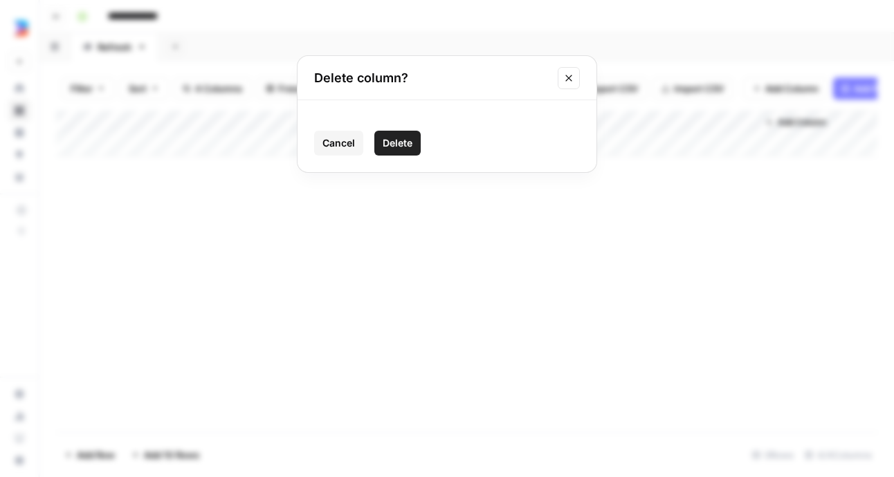
click at [390, 134] on button "Delete" at bounding box center [397, 143] width 46 height 25
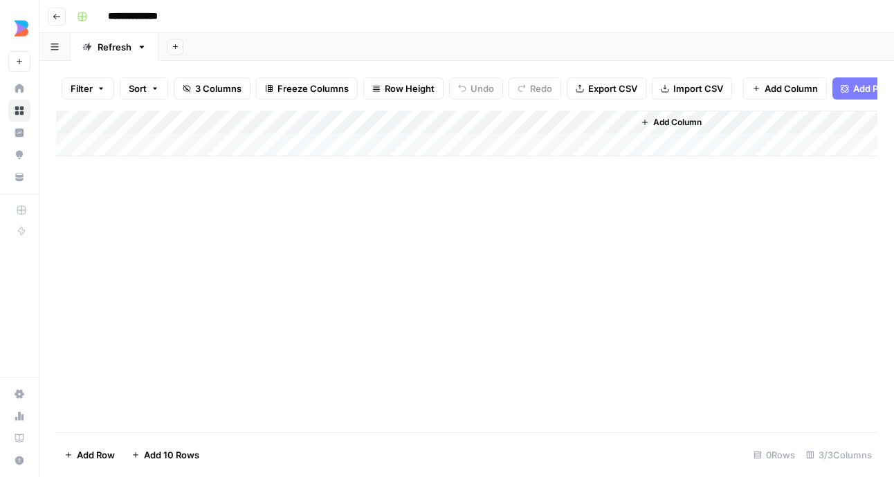
click at [372, 122] on div "Add Column" at bounding box center [466, 134] width 821 height 46
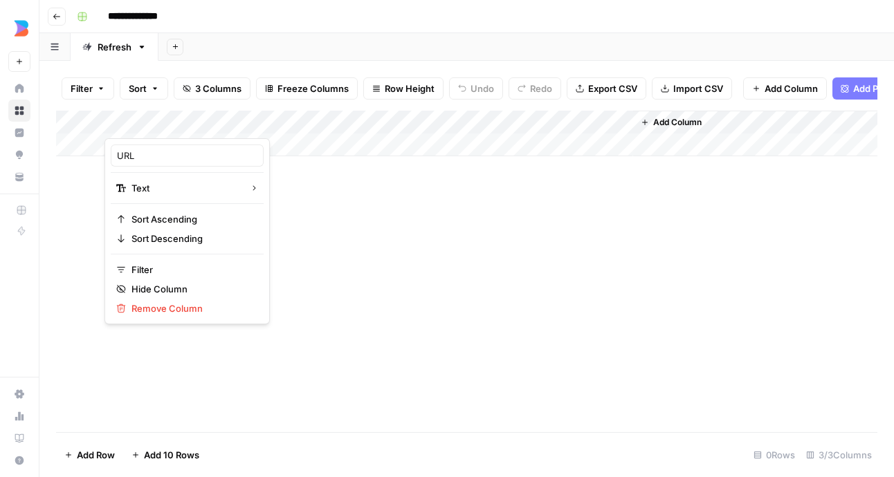
click at [376, 307] on div "Add Column" at bounding box center [466, 272] width 821 height 322
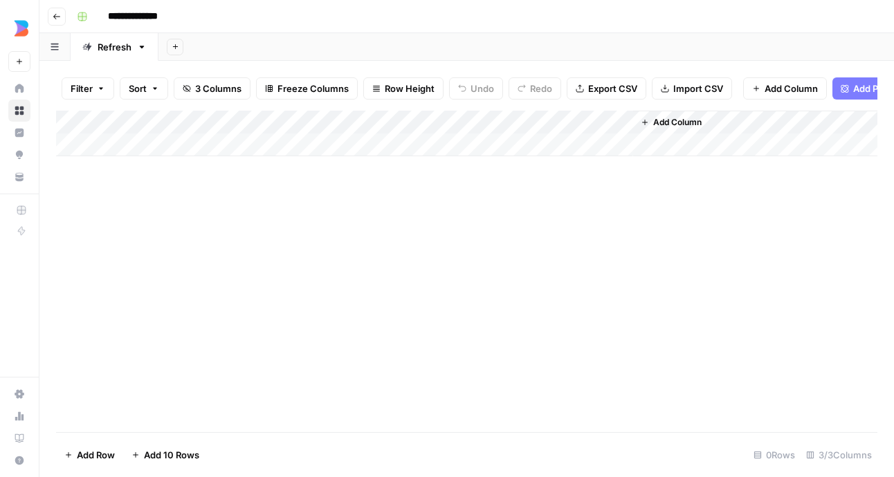
click at [790, 91] on span "Add Column" at bounding box center [791, 89] width 53 height 14
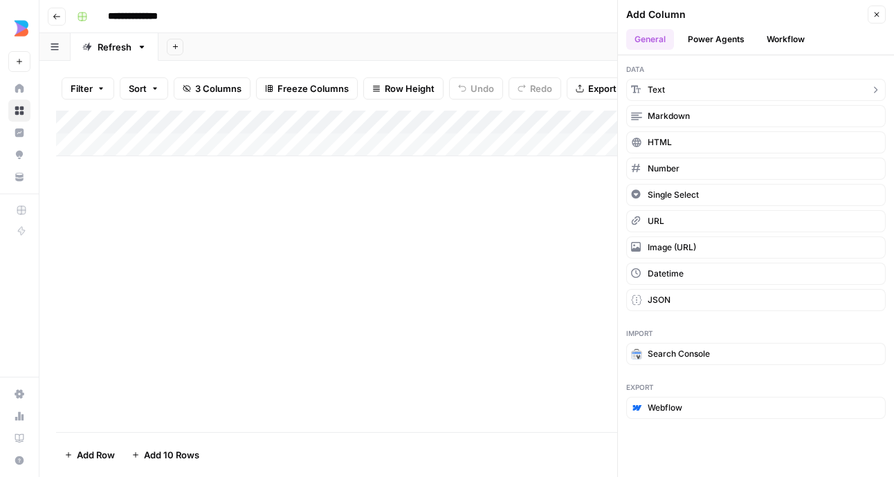
click at [879, 88] on icon "button" at bounding box center [875, 89] width 11 height 11
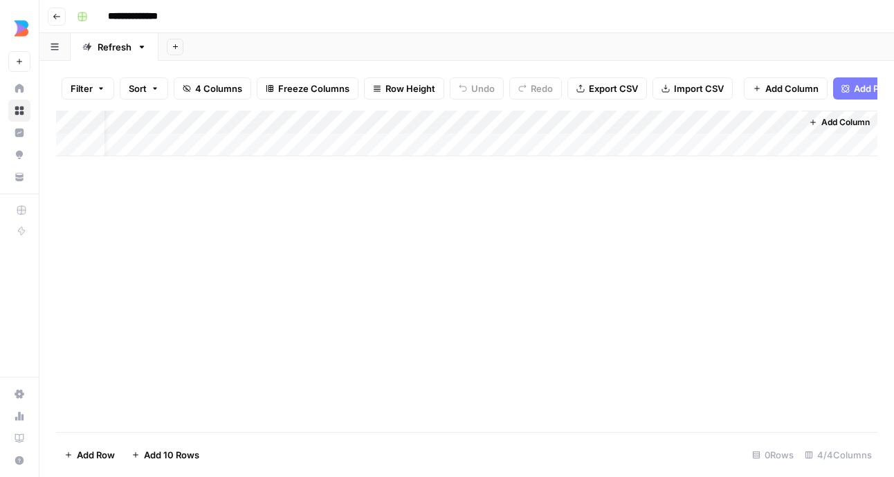
click at [791, 122] on div "Add Column" at bounding box center [466, 134] width 821 height 46
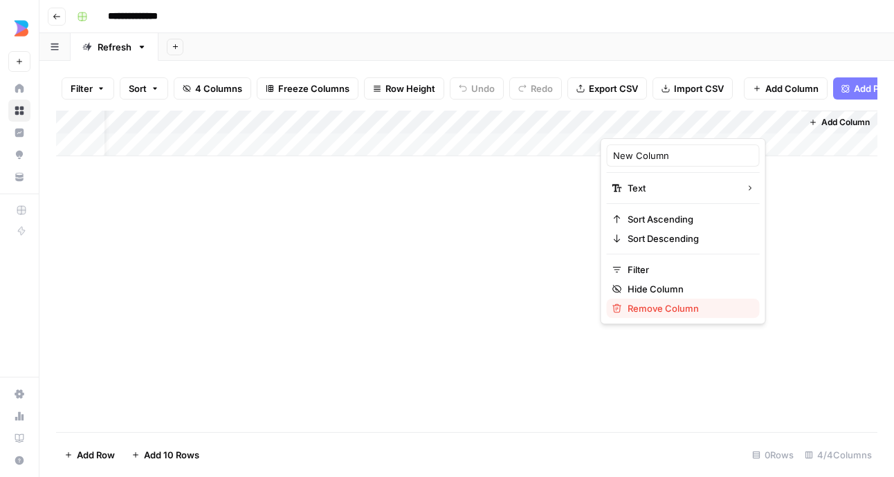
click at [651, 311] on span "Remove Column" at bounding box center [688, 309] width 121 height 14
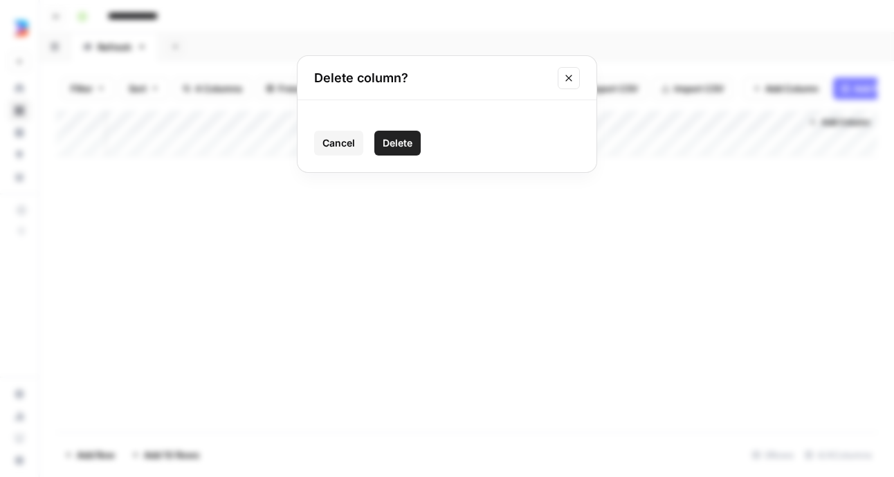
click at [417, 143] on button "Delete" at bounding box center [397, 143] width 46 height 25
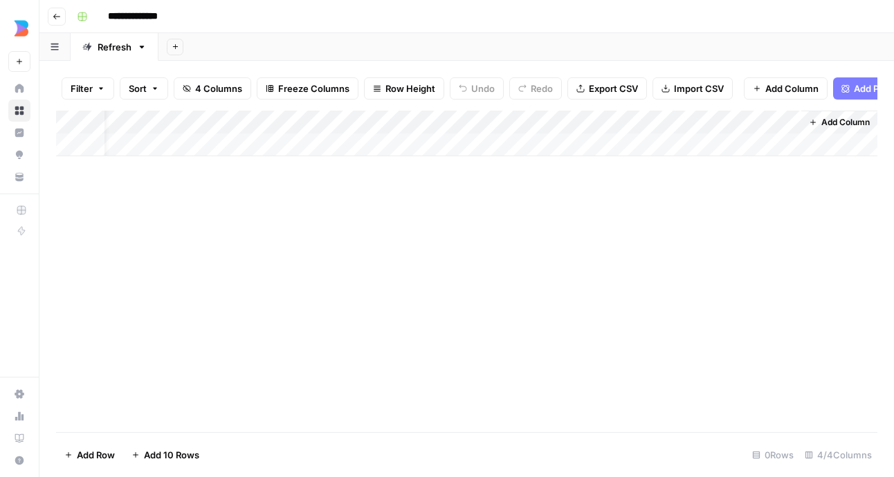
scroll to position [0, 0]
click at [783, 86] on span "Add Column" at bounding box center [791, 89] width 53 height 14
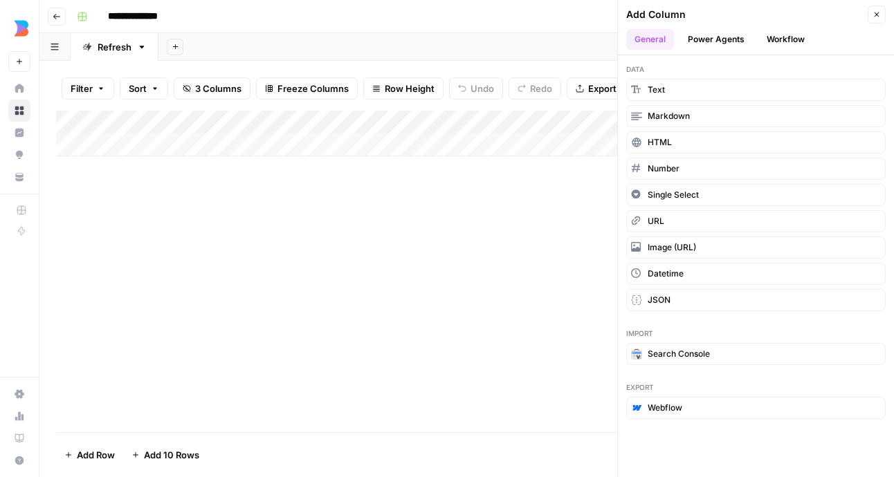
click at [782, 39] on button "Workflow" at bounding box center [785, 39] width 55 height 21
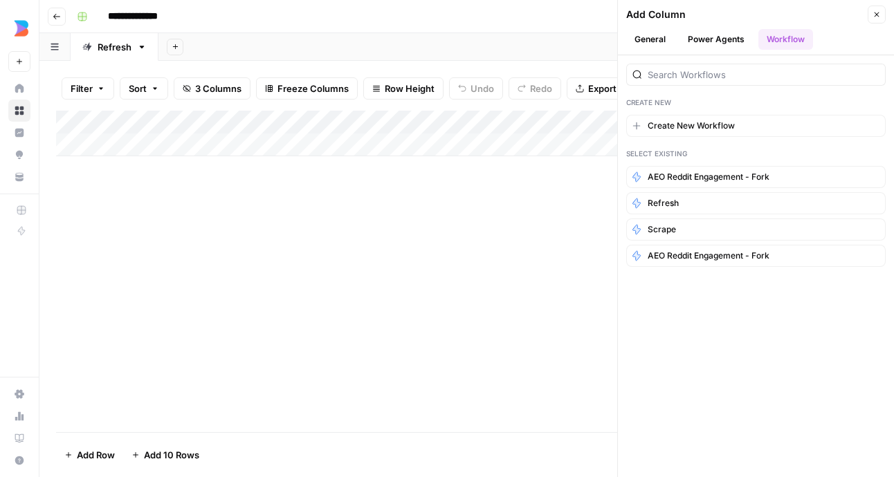
click at [704, 42] on button "Power Agents" at bounding box center [715, 39] width 73 height 21
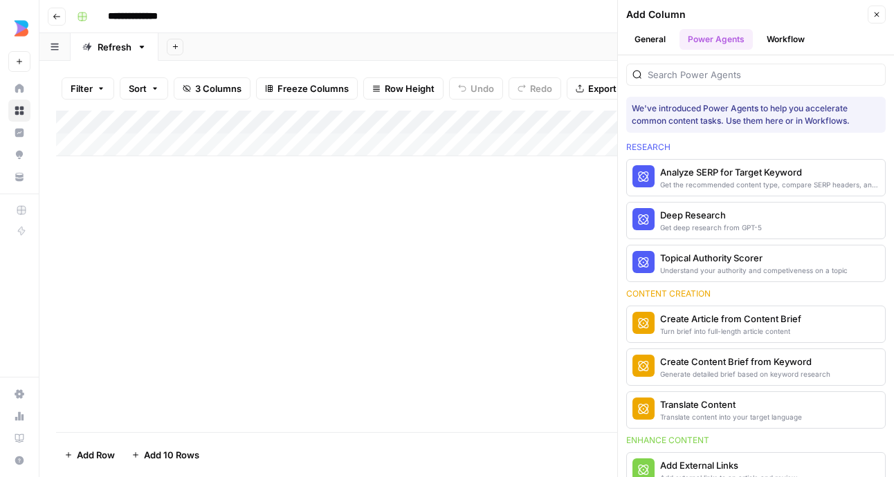
click at [662, 42] on button "General" at bounding box center [650, 39] width 48 height 21
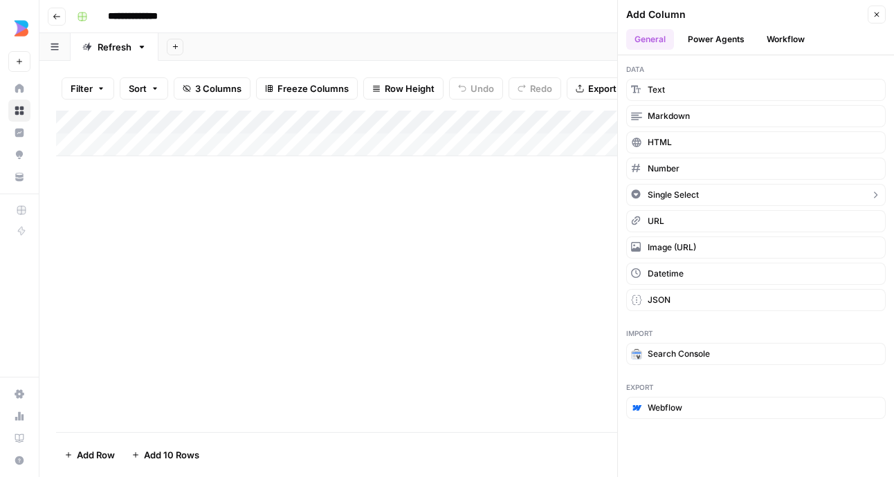
click at [864, 194] on button "Single Select" at bounding box center [755, 195] width 259 height 22
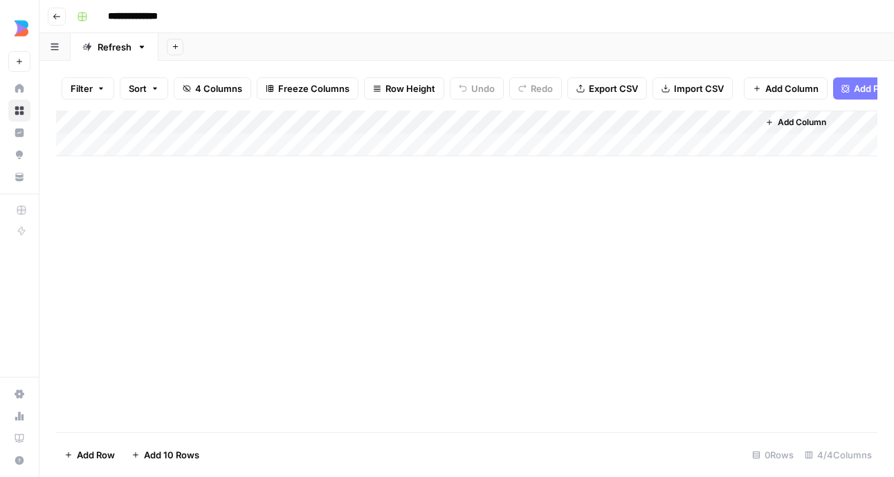
click at [748, 122] on div "Add Column" at bounding box center [466, 134] width 821 height 46
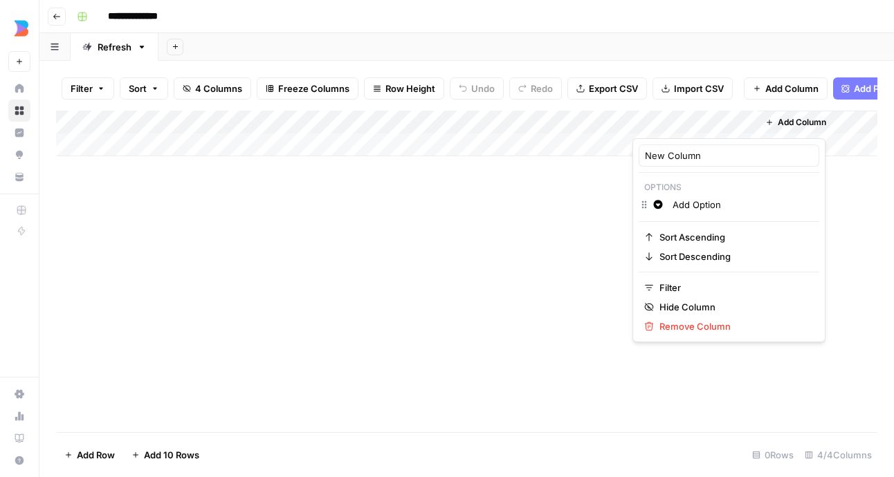
click at [693, 207] on input "Add Option" at bounding box center [743, 205] width 140 height 14
drag, startPoint x: 616, startPoint y: 260, endPoint x: 658, endPoint y: 199, distance: 74.1
click at [617, 259] on div "Add Column" at bounding box center [466, 272] width 821 height 322
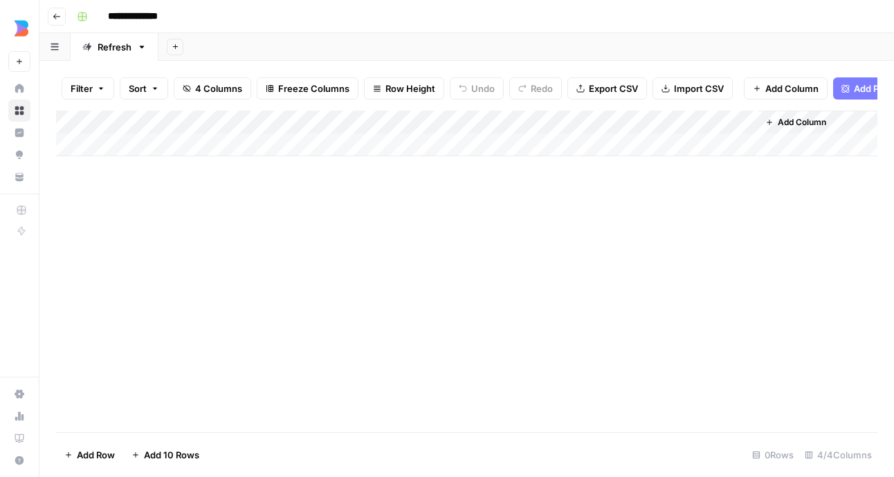
click at [692, 148] on div "Add Column" at bounding box center [466, 134] width 821 height 46
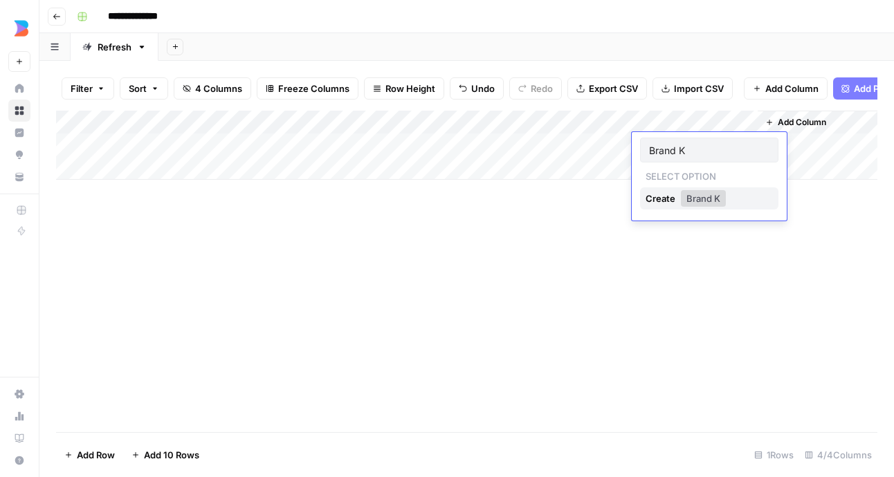
type input "Brand Ki"
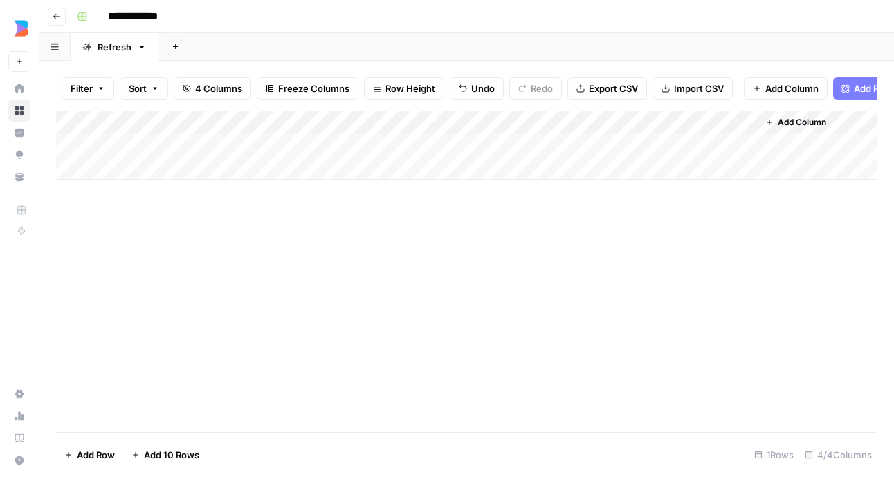
click at [675, 145] on div "Add Column" at bounding box center [466, 145] width 821 height 69
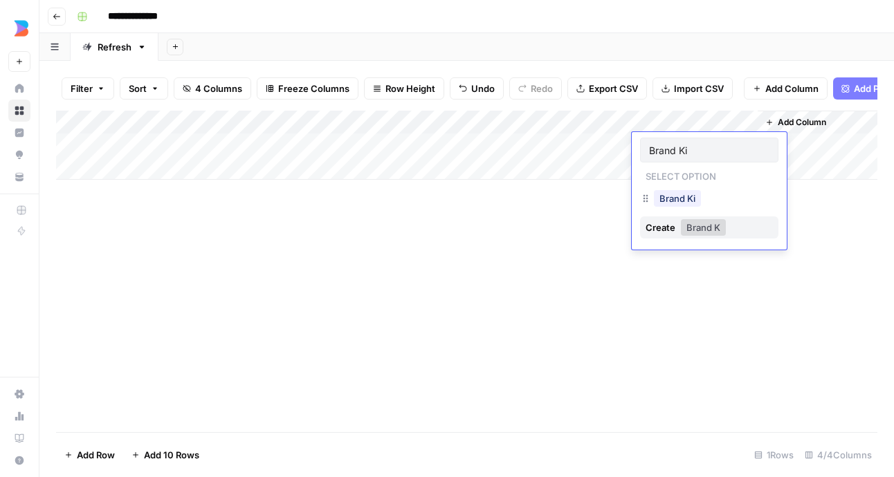
type input "Brand Kit"
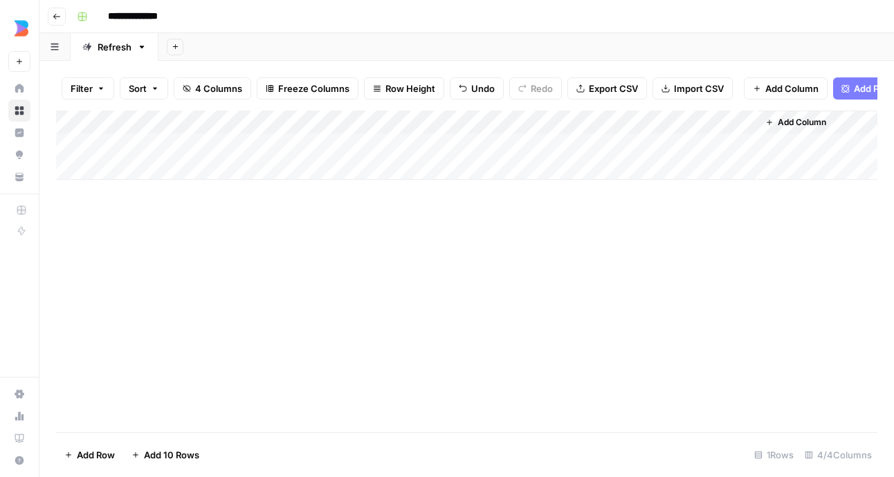
click at [665, 145] on div "Add Column" at bounding box center [466, 145] width 821 height 69
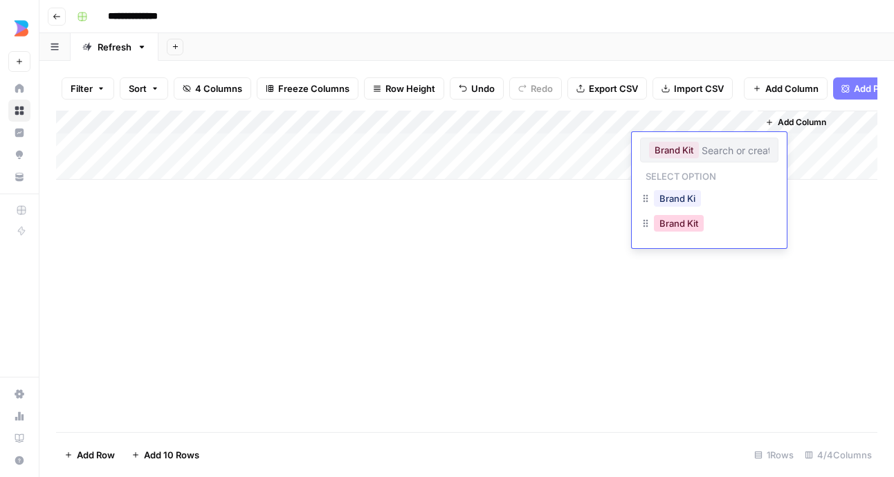
click at [684, 223] on button "Brand Kit" at bounding box center [679, 223] width 50 height 17
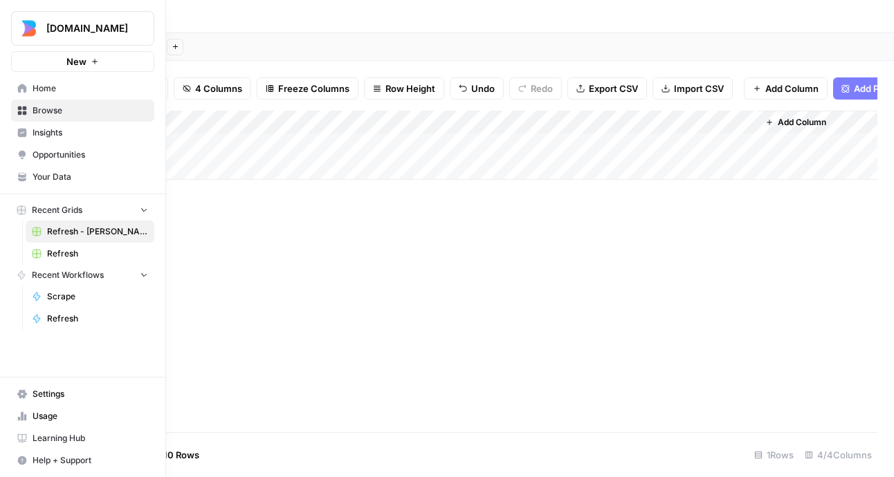
click at [28, 113] on link "Browse" at bounding box center [82, 111] width 143 height 22
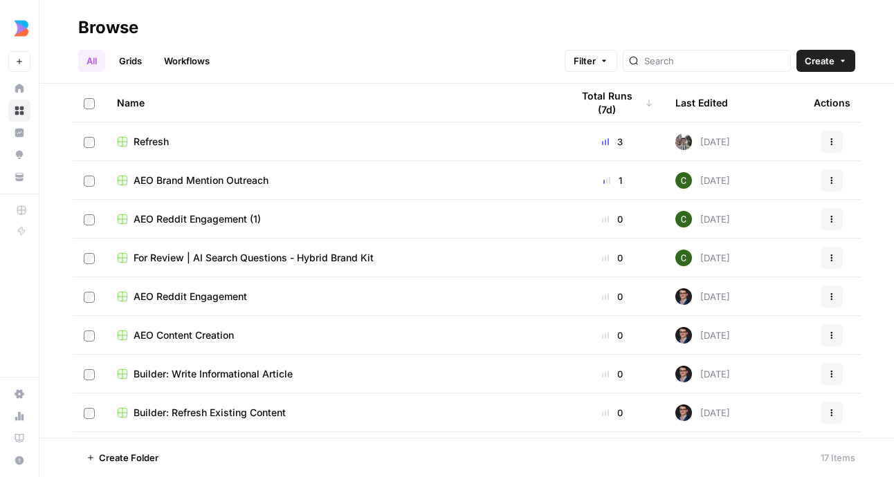
click at [721, 107] on div "Last Edited" at bounding box center [701, 103] width 53 height 38
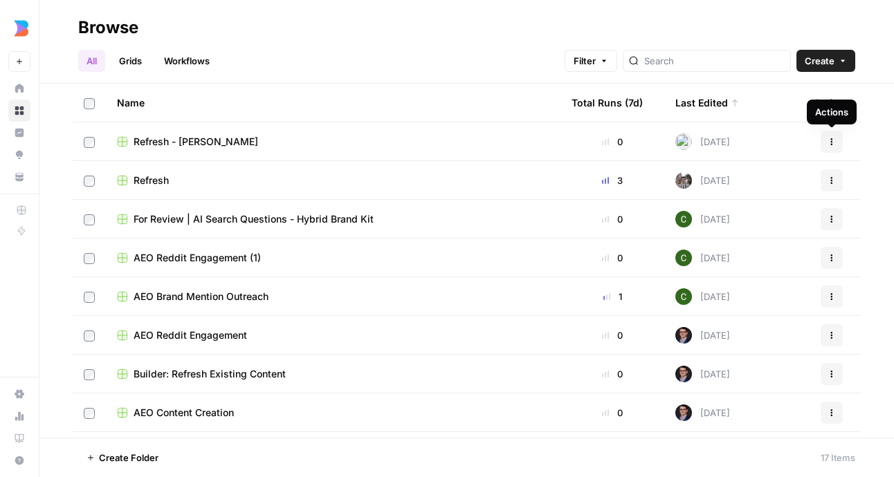
click at [837, 140] on button "Actions" at bounding box center [832, 142] width 22 height 22
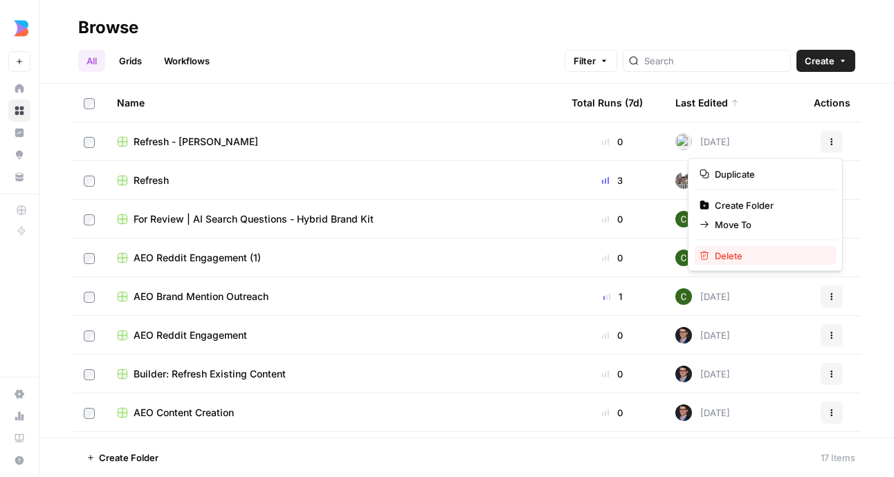
click at [731, 257] on span "Delete" at bounding box center [770, 256] width 111 height 14
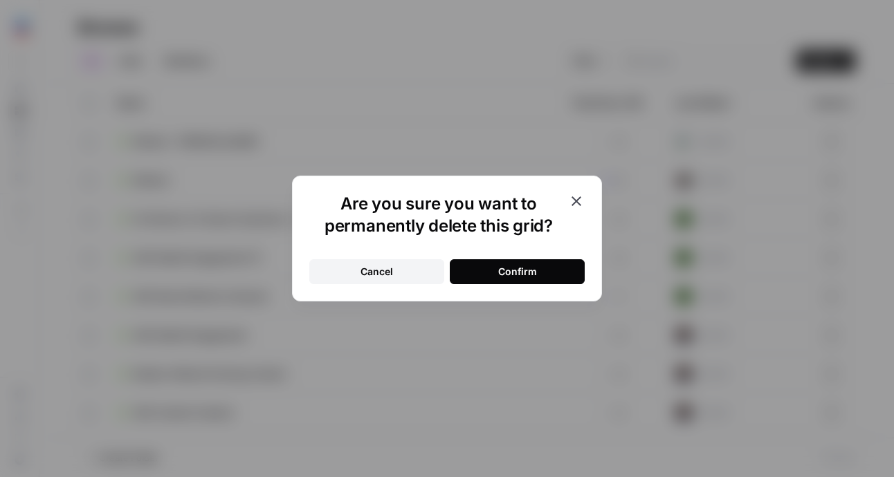
click at [522, 266] on div "Confirm" at bounding box center [517, 272] width 39 height 14
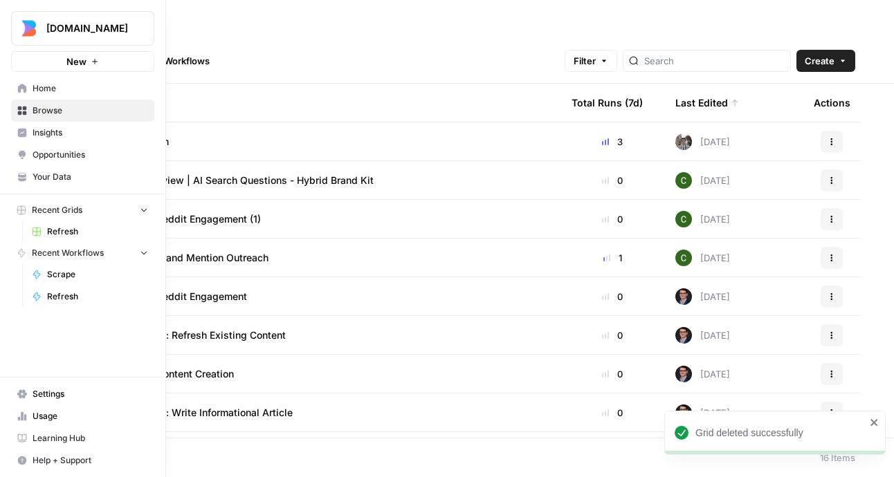
click at [60, 396] on span "Settings" at bounding box center [91, 394] width 116 height 12
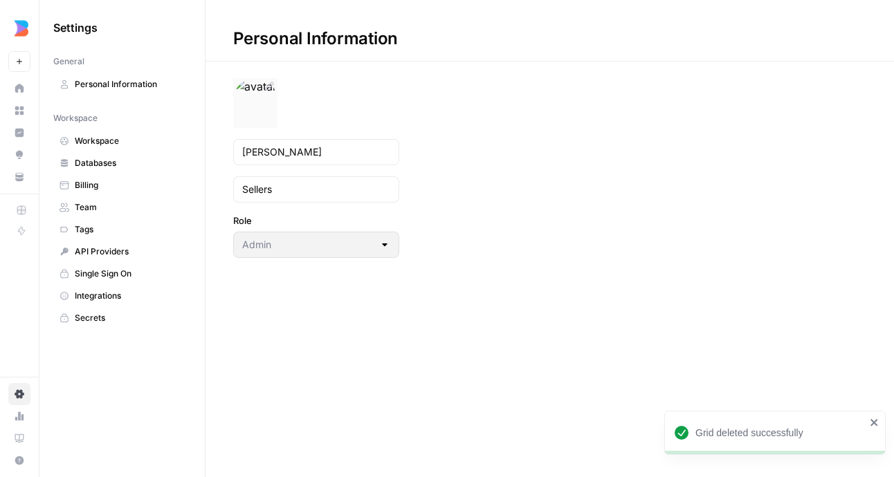
click at [273, 87] on icon at bounding box center [269, 86] width 11 height 11
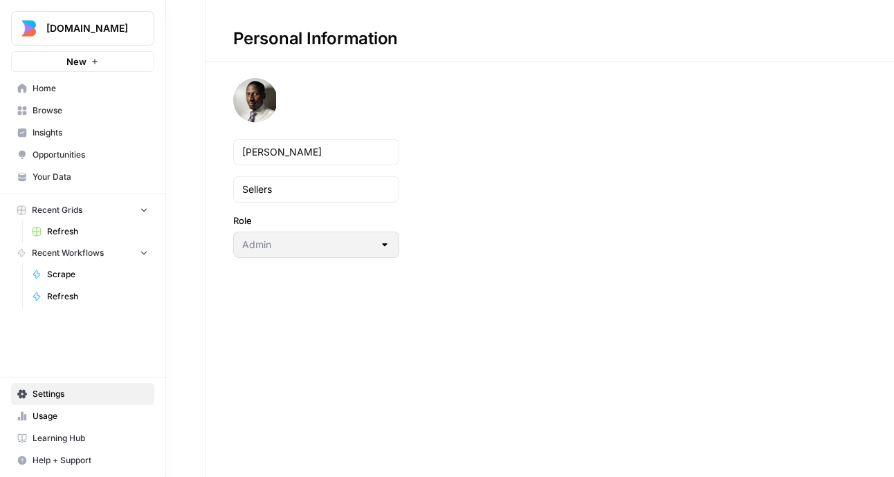
click at [31, 90] on link "Home" at bounding box center [82, 88] width 143 height 22
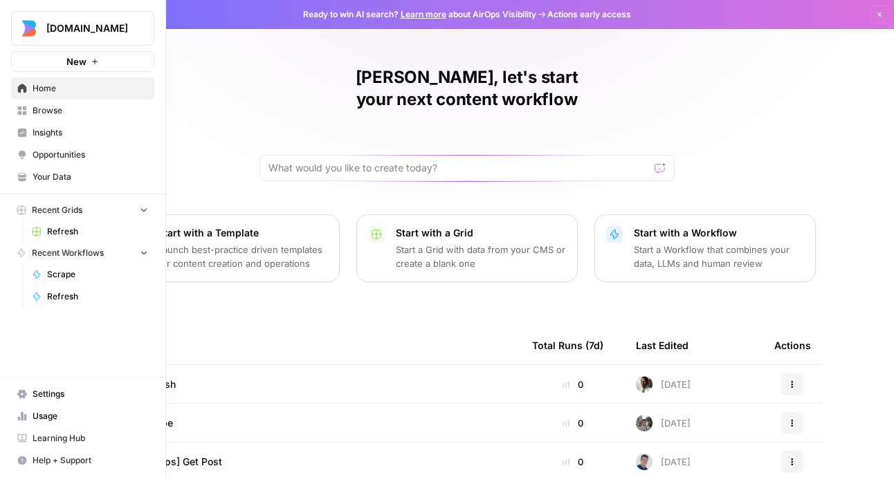
click at [35, 111] on span "Browse" at bounding box center [91, 110] width 116 height 12
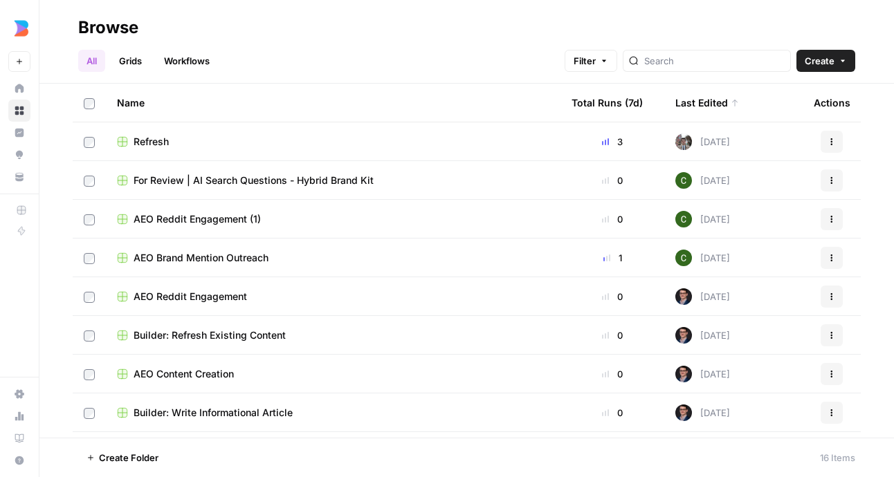
click at [154, 143] on span "Refresh" at bounding box center [151, 142] width 35 height 14
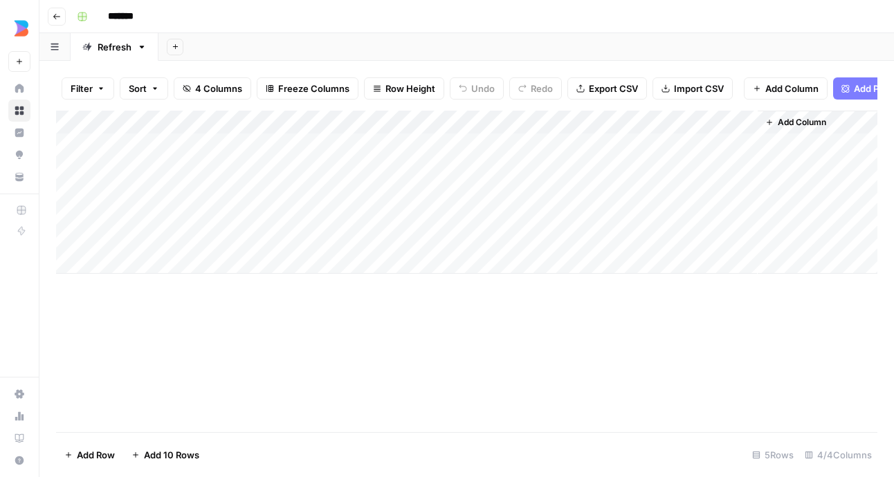
click at [562, 143] on div "Add Column" at bounding box center [466, 192] width 821 height 163
click at [564, 142] on div "Add Column" at bounding box center [466, 192] width 821 height 163
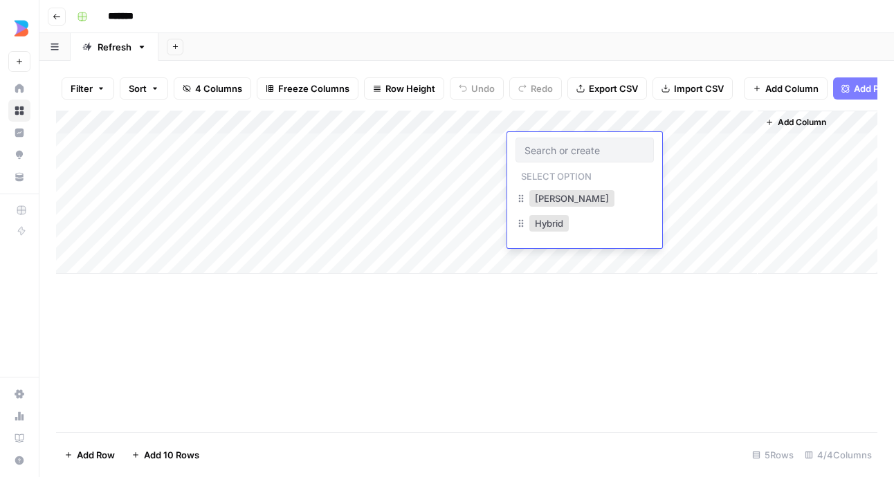
click at [572, 288] on div "Add Column" at bounding box center [466, 272] width 821 height 322
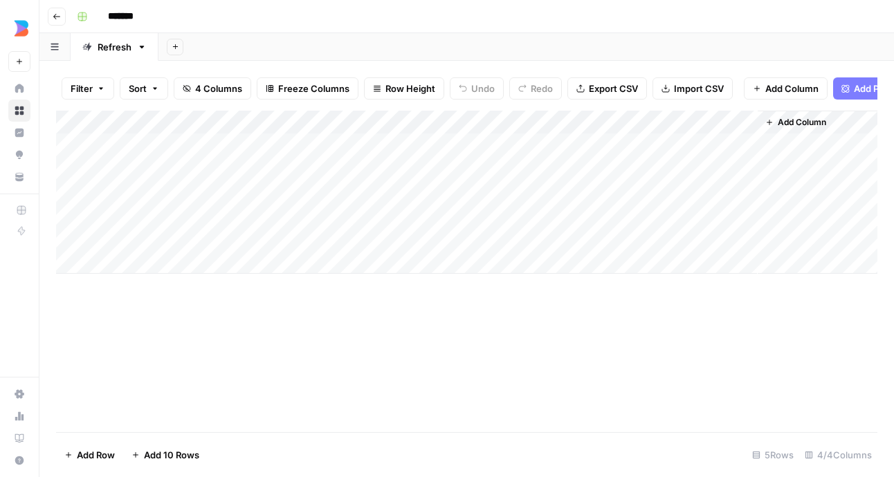
click at [562, 146] on div "Add Column" at bounding box center [466, 192] width 821 height 163
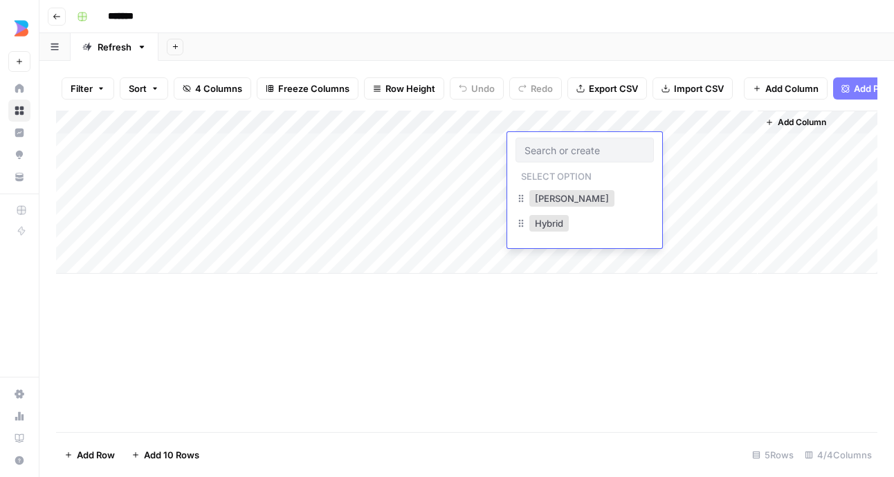
click at [562, 146] on input "text" at bounding box center [584, 150] width 120 height 12
click at [562, 360] on div "Add Column" at bounding box center [466, 272] width 821 height 322
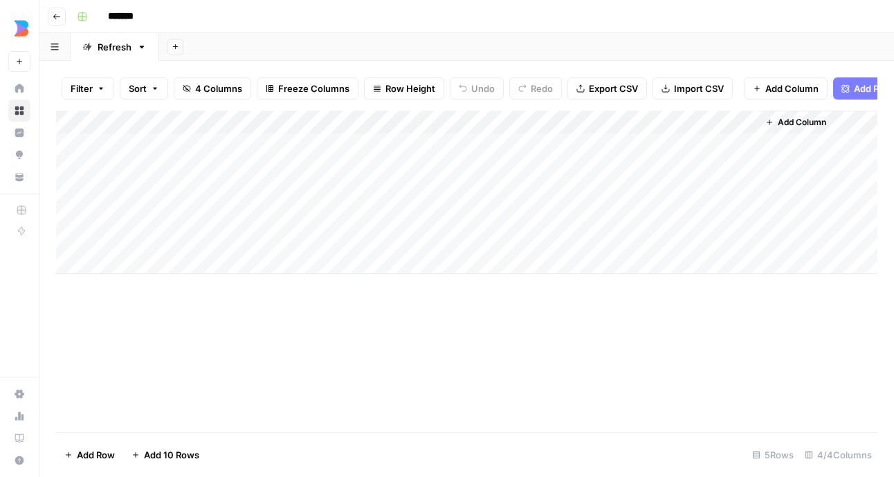
click at [729, 118] on div "Add Column" at bounding box center [466, 192] width 821 height 163
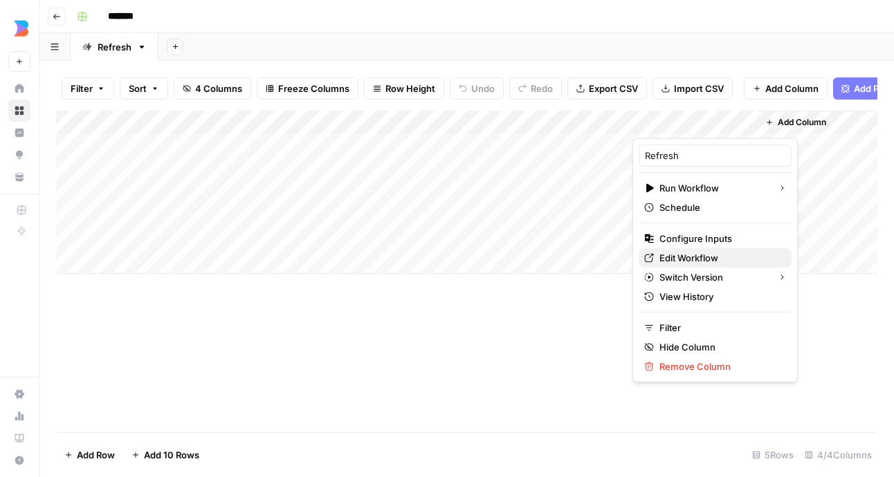
click at [706, 262] on span "Edit Workflow" at bounding box center [719, 258] width 121 height 14
